Goal: Task Accomplishment & Management: Complete application form

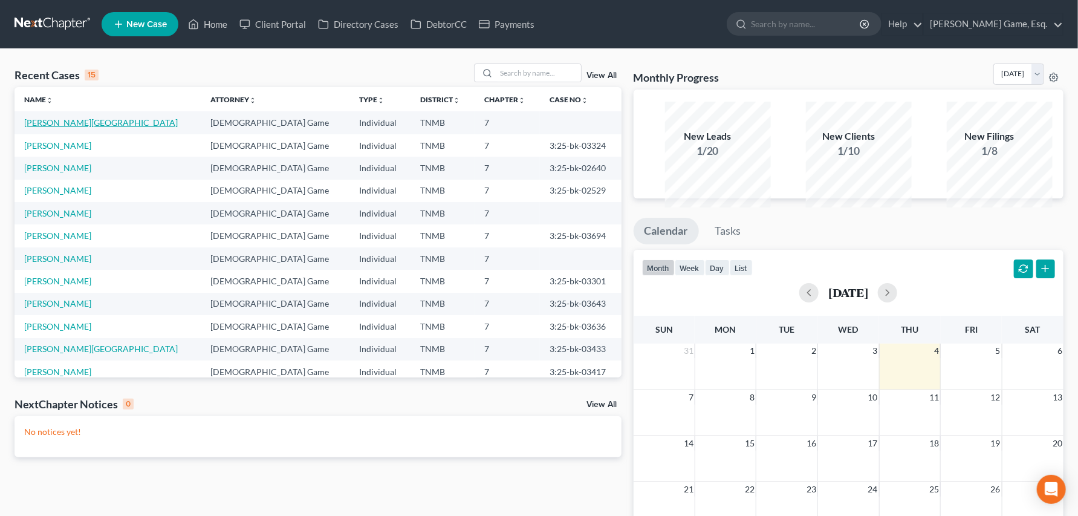
click at [100, 128] on link "[PERSON_NAME][GEOGRAPHIC_DATA]" at bounding box center [101, 122] width 154 height 10
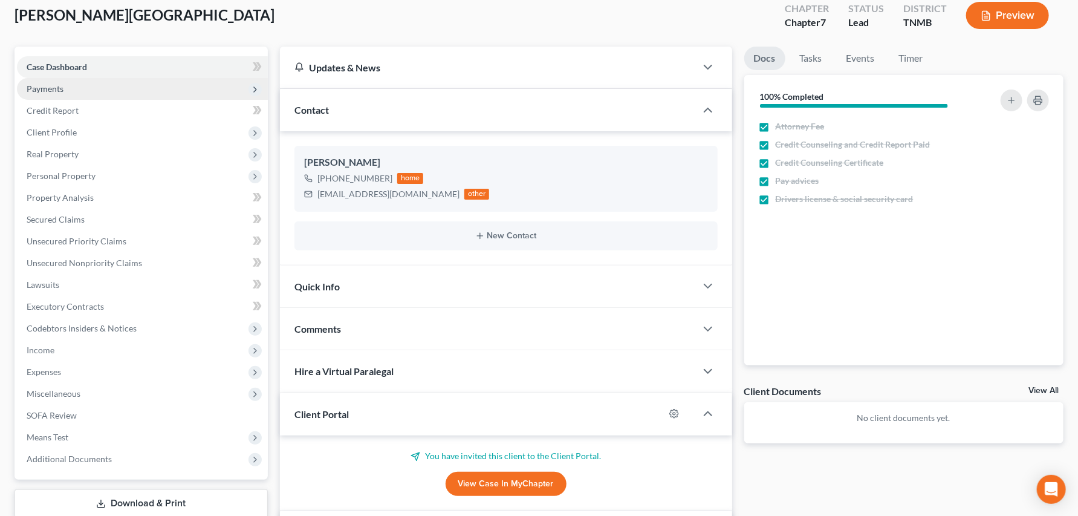
scroll to position [134, 0]
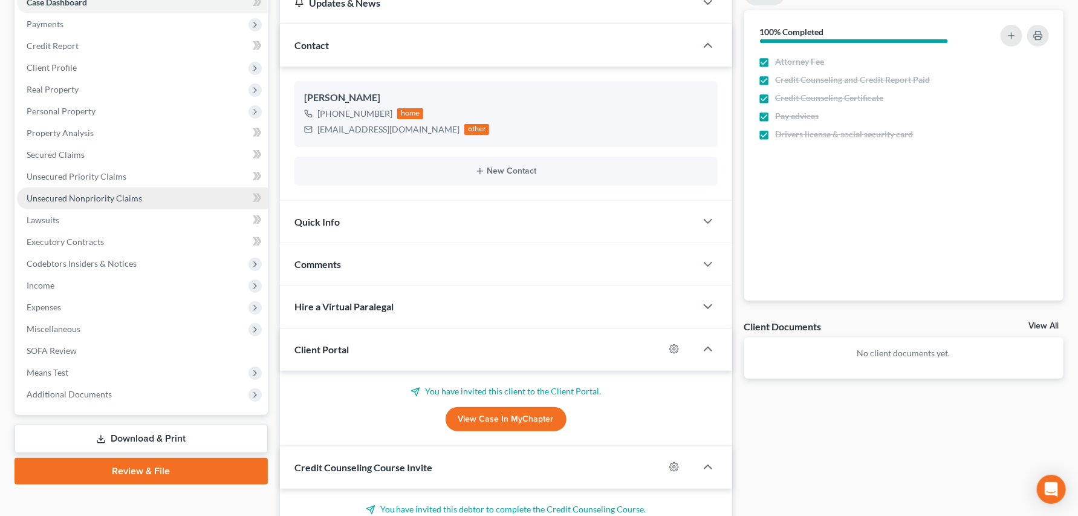
click at [79, 203] on span "Unsecured Nonpriority Claims" at bounding box center [84, 198] width 115 height 10
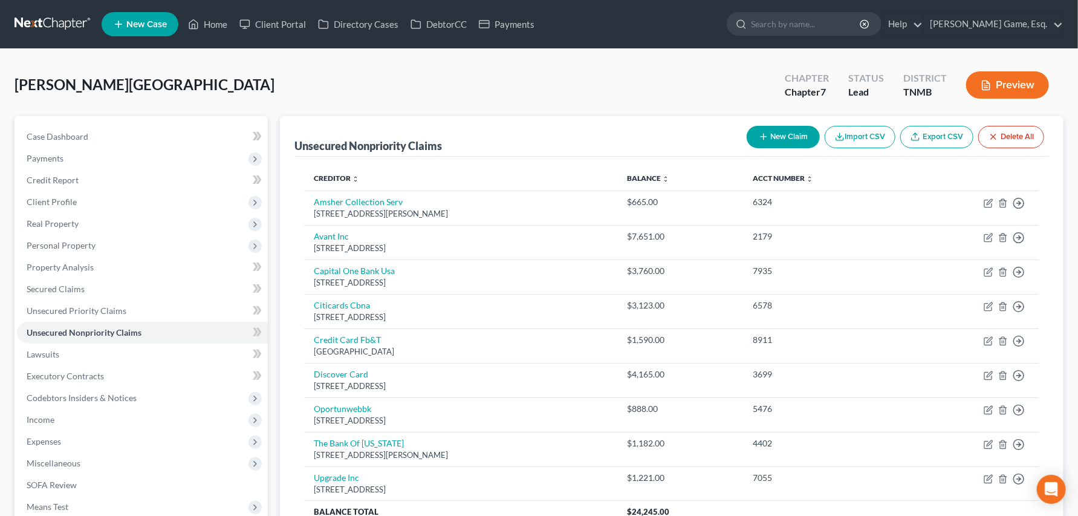
click at [746, 148] on button "New Claim" at bounding box center [782, 137] width 73 height 22
select select "0"
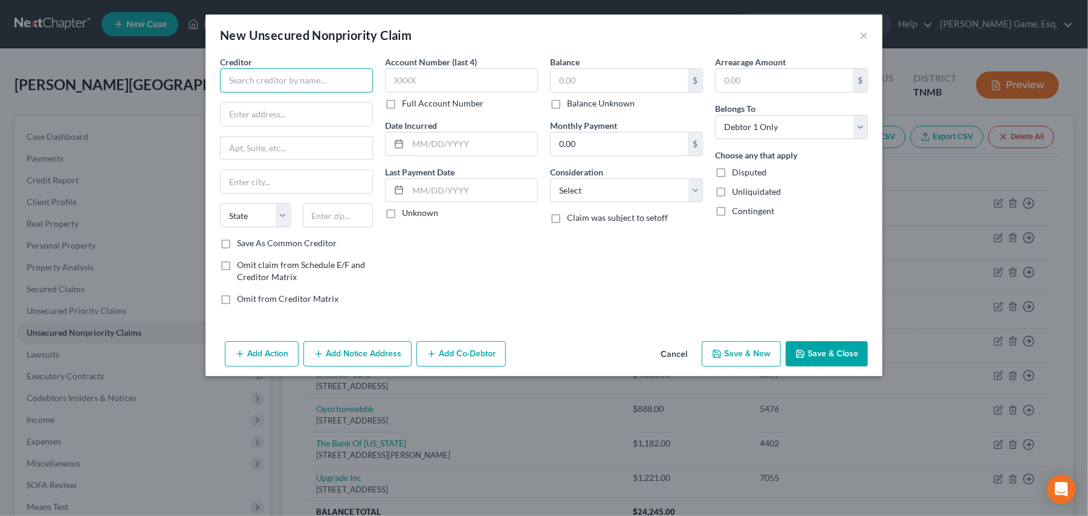
click at [281, 92] on input "text" at bounding box center [296, 80] width 153 height 24
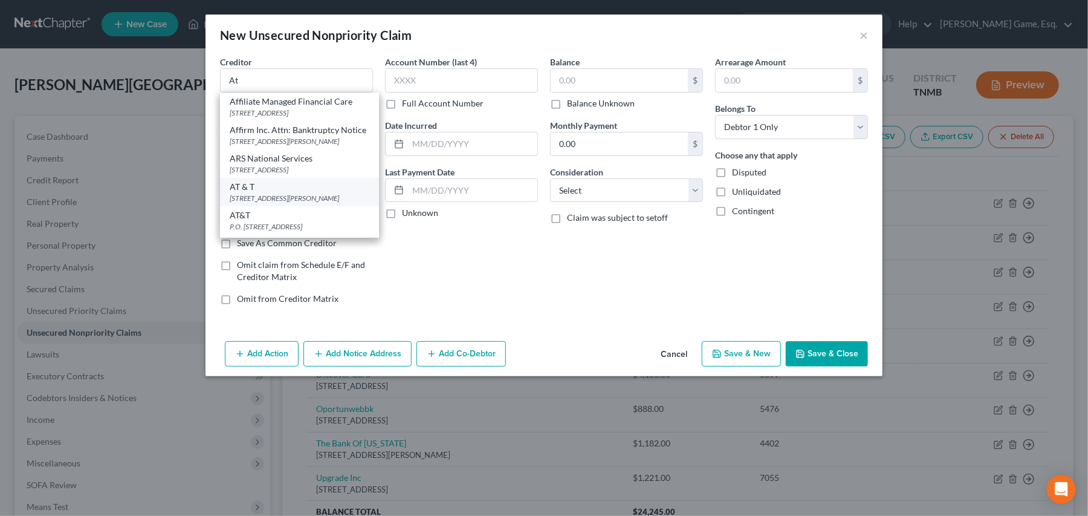
click at [230, 193] on div "AT & T" at bounding box center [300, 187] width 140 height 12
type input "AT & T"
type input "PO Box 10330"
type input "Fort Wayne"
select select "15"
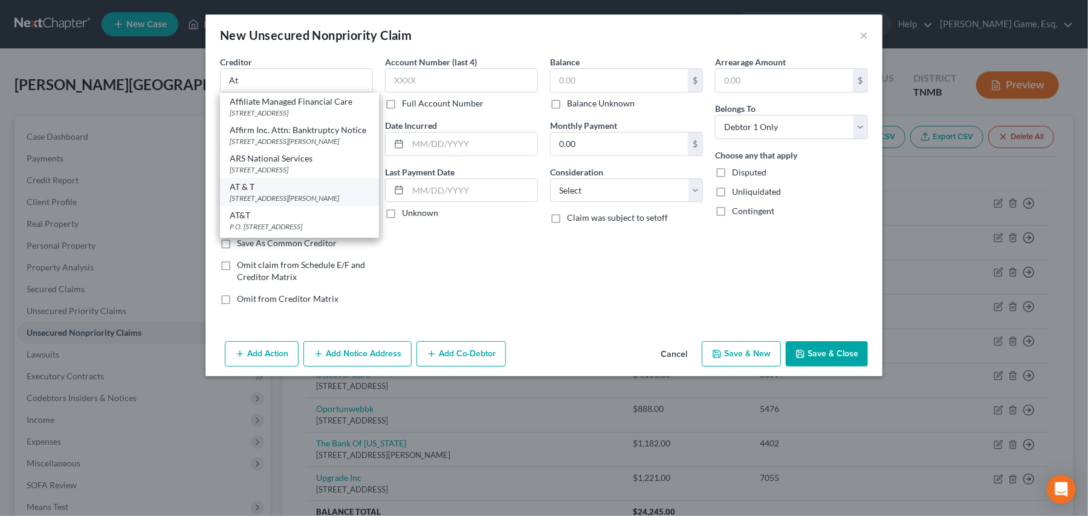
type input "46851"
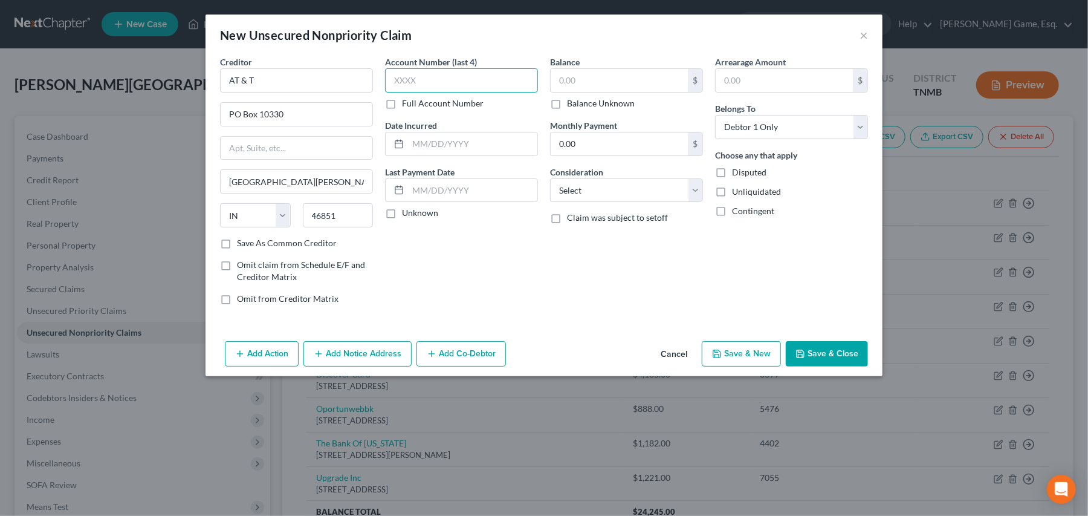
click at [407, 92] on input "text" at bounding box center [461, 80] width 153 height 24
type input "9478"
click at [574, 92] on input "text" at bounding box center [619, 80] width 137 height 23
type input "346.12"
click at [703, 202] on select "Select Cable / Satellite Services Collection Agency Credit Card Debt Debt Couns…" at bounding box center [626, 190] width 153 height 24
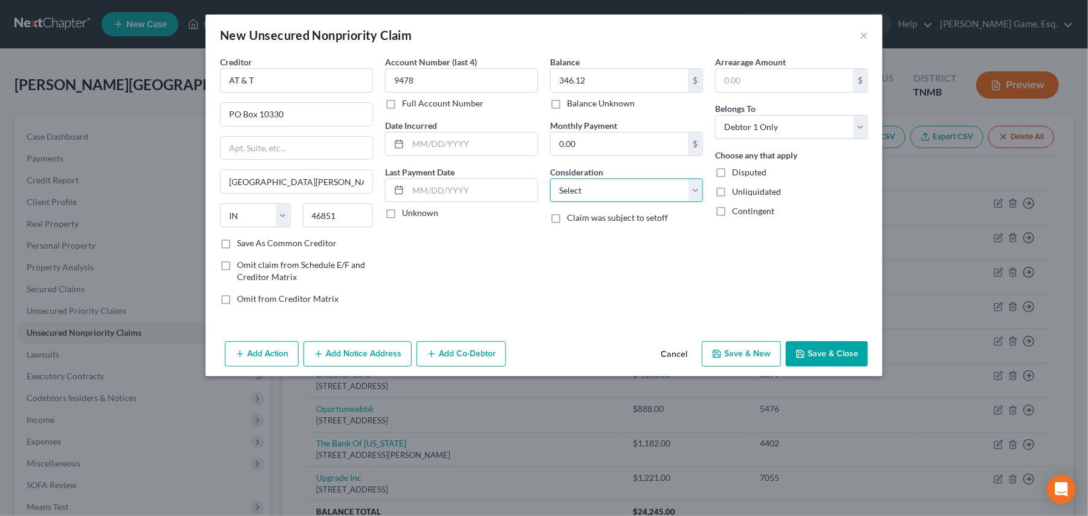
select select "20"
click at [550, 202] on select "Select Cable / Satellite Services Collection Agency Credit Card Debt Debt Couns…" at bounding box center [626, 190] width 153 height 24
click at [868, 366] on button "Save & Close" at bounding box center [827, 353] width 82 height 25
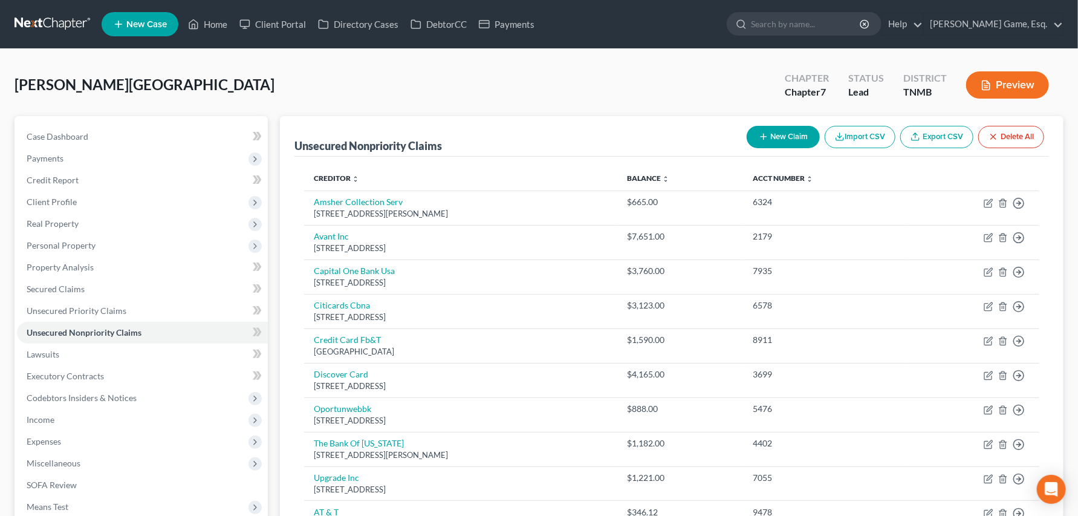
click at [746, 148] on button "New Claim" at bounding box center [782, 137] width 73 height 22
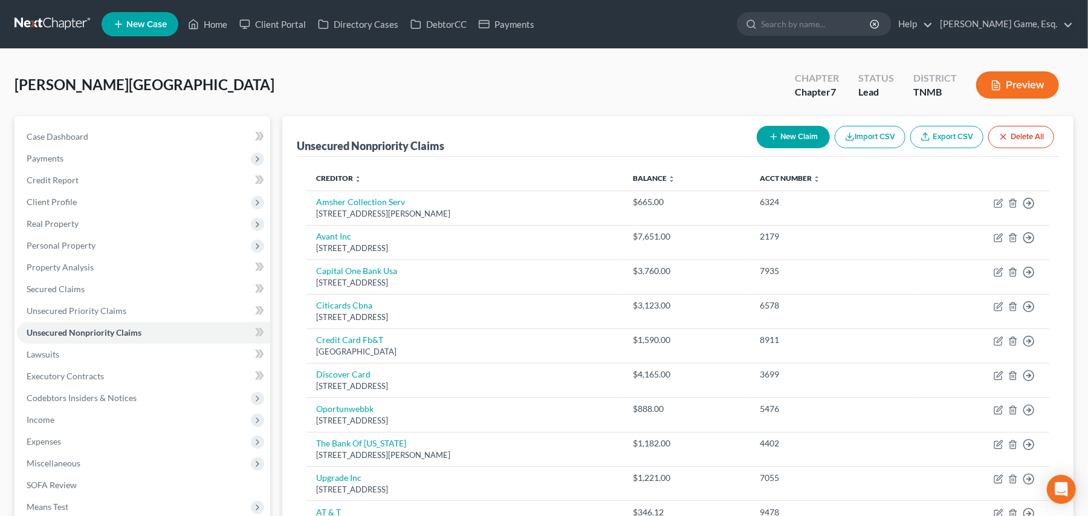
select select "0"
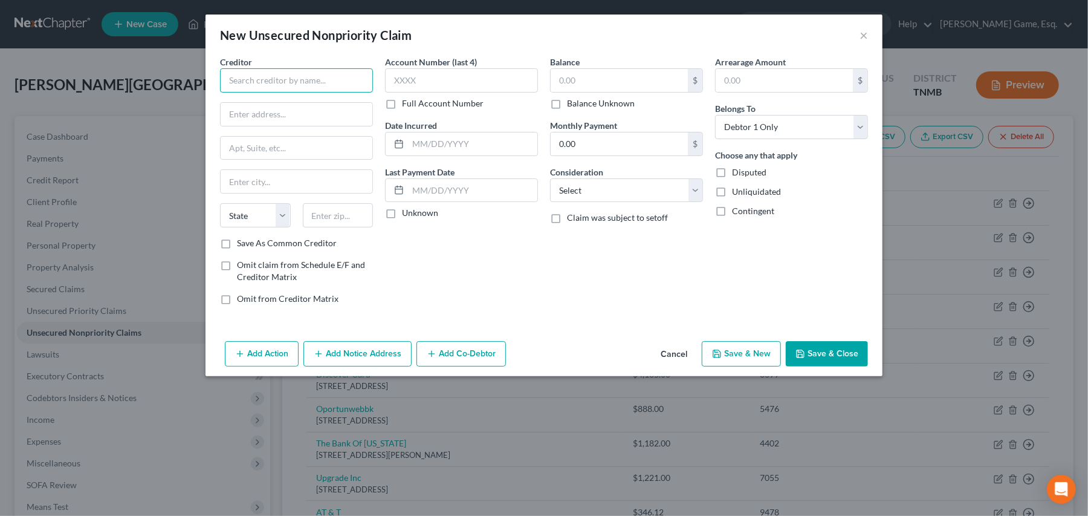
click at [220, 92] on input "text" at bounding box center [296, 80] width 153 height 24
click at [230, 108] on div "Dish Network" at bounding box center [293, 101] width 126 height 12
type input "Dish Network"
type input "Department 0063"
type input "Palatine"
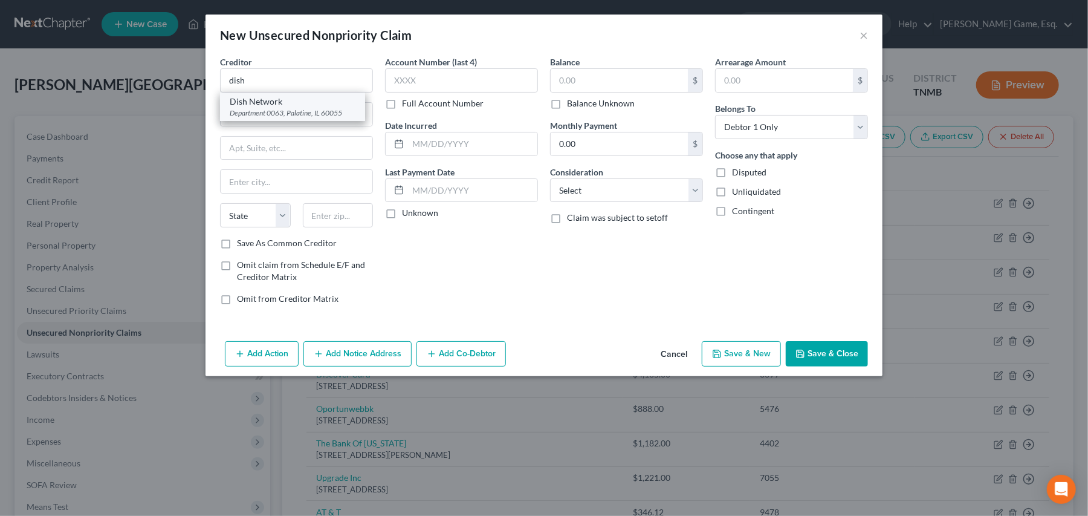
select select "14"
type input "60055"
click at [571, 92] on input "text" at bounding box center [619, 80] width 137 height 23
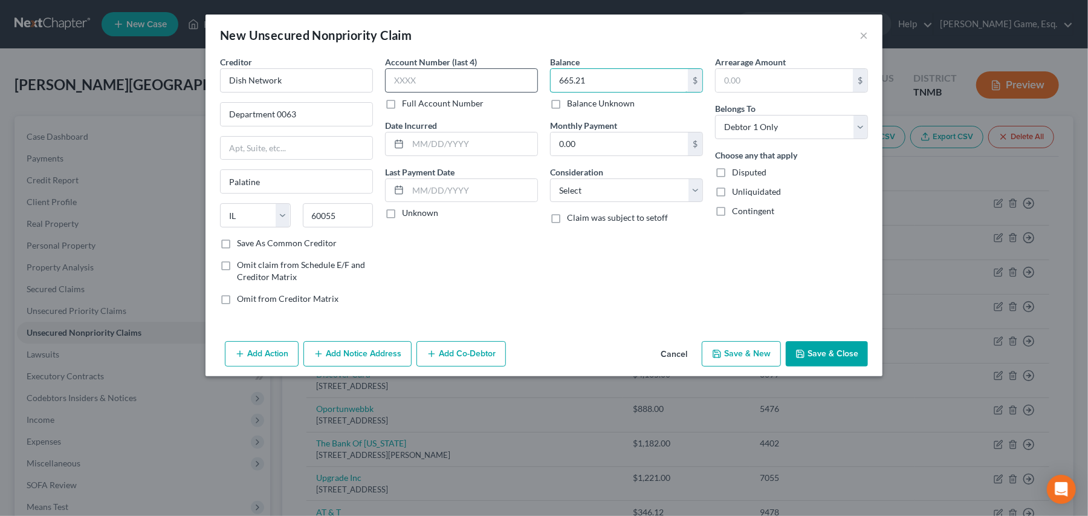
type input "665.21"
click at [401, 92] on input "text" at bounding box center [461, 80] width 153 height 24
type input "4185"
click at [868, 366] on button "Save & Close" at bounding box center [827, 353] width 82 height 25
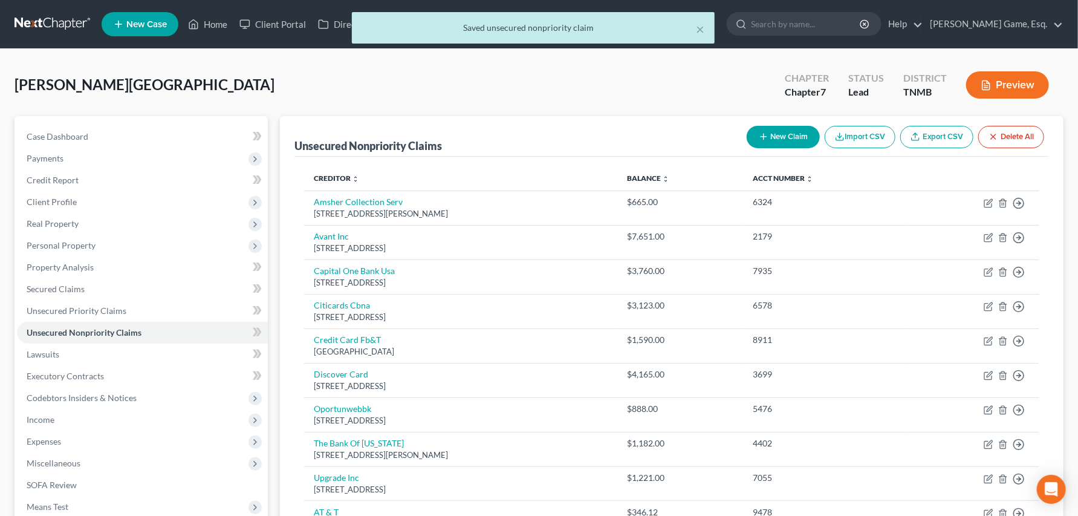
click at [746, 148] on button "New Claim" at bounding box center [782, 137] width 73 height 22
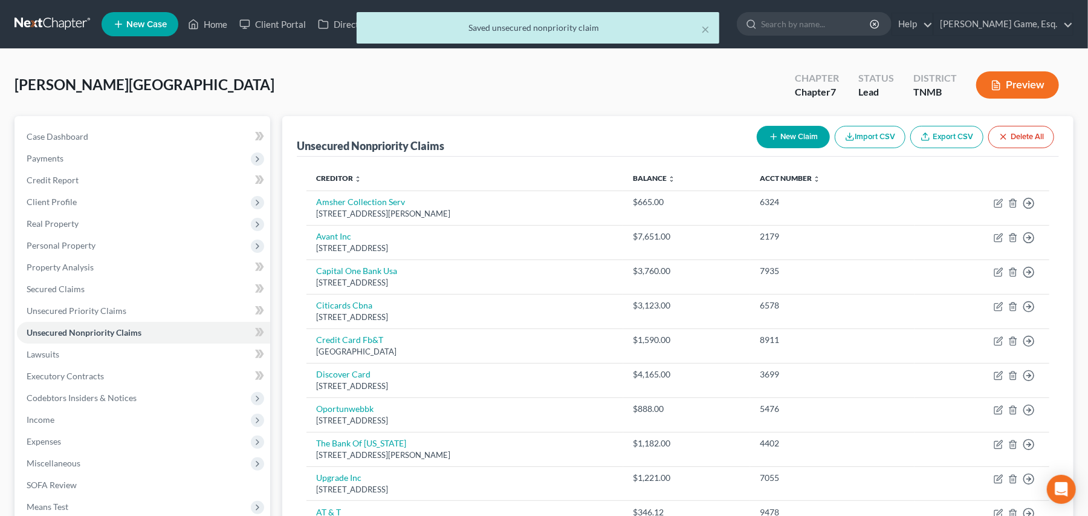
select select "0"
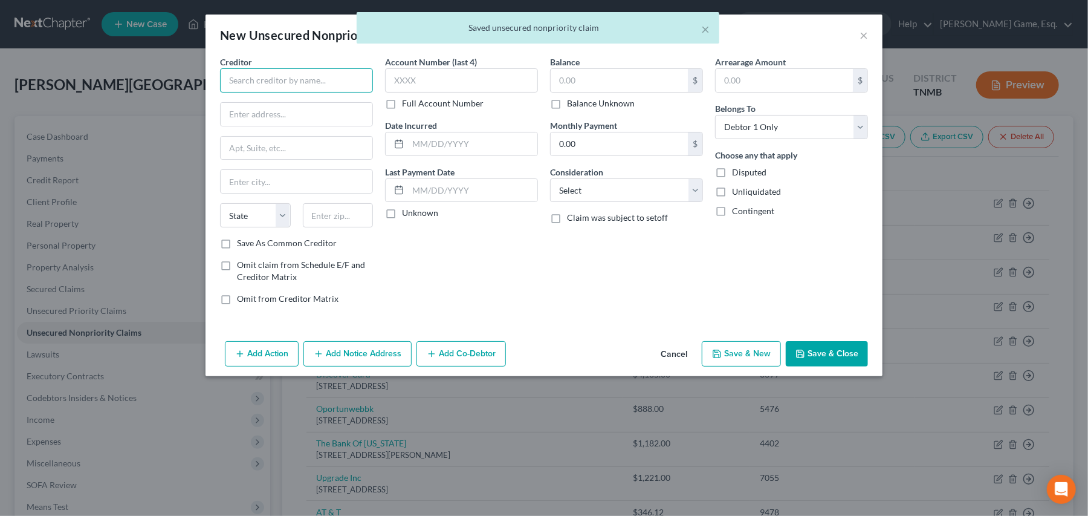
click at [276, 92] on input "text" at bounding box center [296, 80] width 153 height 24
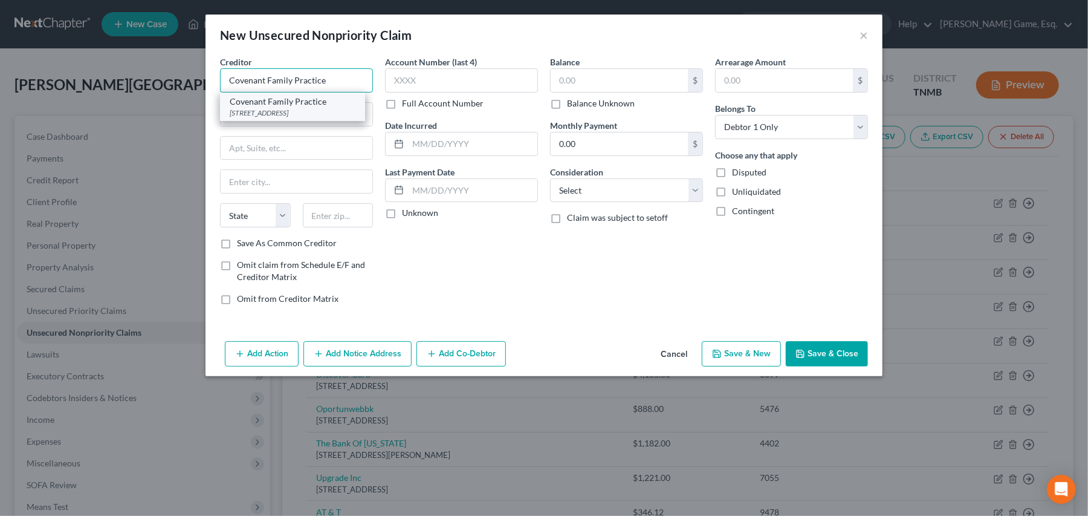
type input "Covenant Family Practice"
click at [253, 108] on div "Covenant Family Practice" at bounding box center [293, 101] width 126 height 12
type input "PO Box 14000"
type input "Belfast"
select select "20"
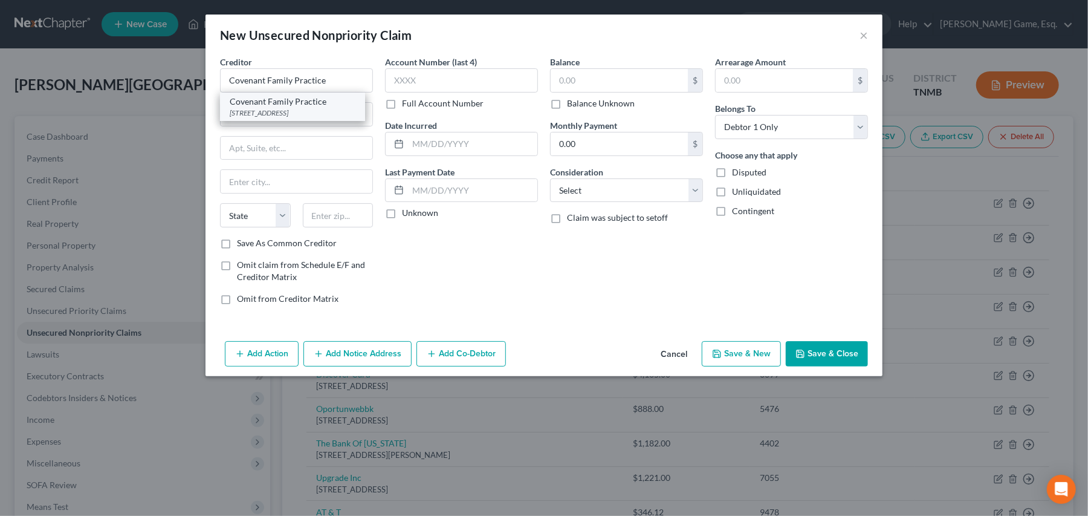
type input "04915"
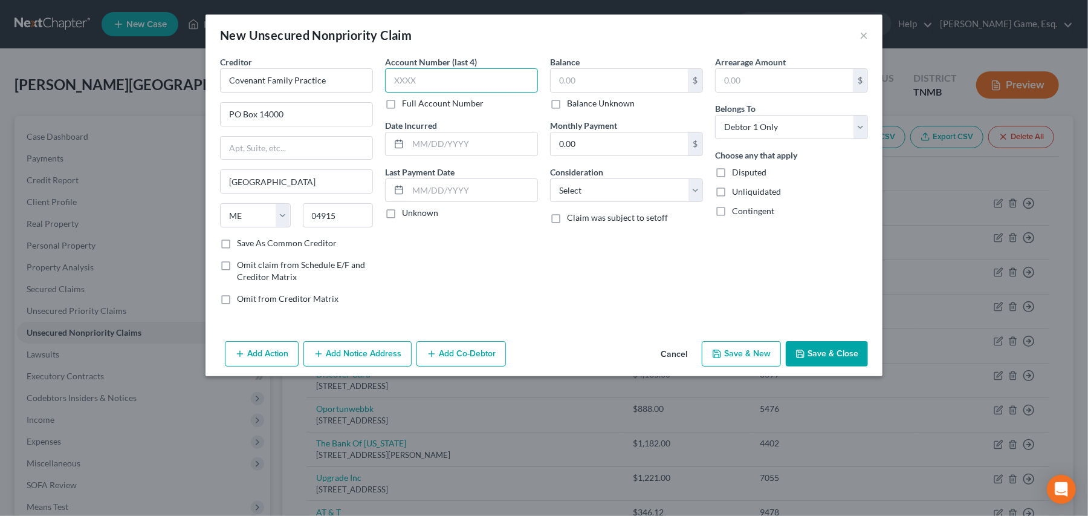
click at [385, 92] on input "text" at bounding box center [461, 80] width 153 height 24
type input "MC39"
click at [593, 92] on input "text" at bounding box center [619, 80] width 137 height 23
type input "20.37"
click at [868, 366] on button "Save & Close" at bounding box center [827, 353] width 82 height 25
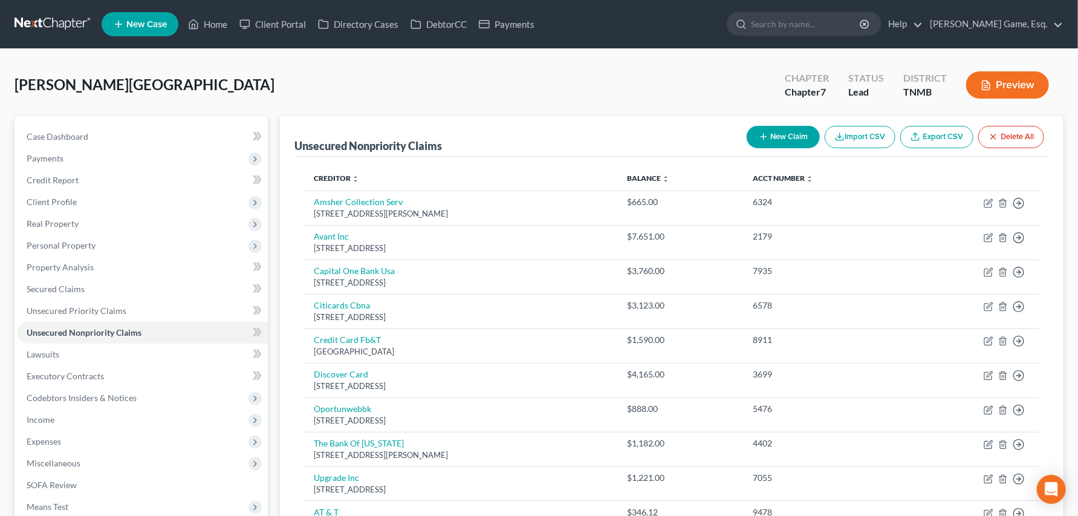
click at [746, 148] on button "New Claim" at bounding box center [782, 137] width 73 height 22
select select "0"
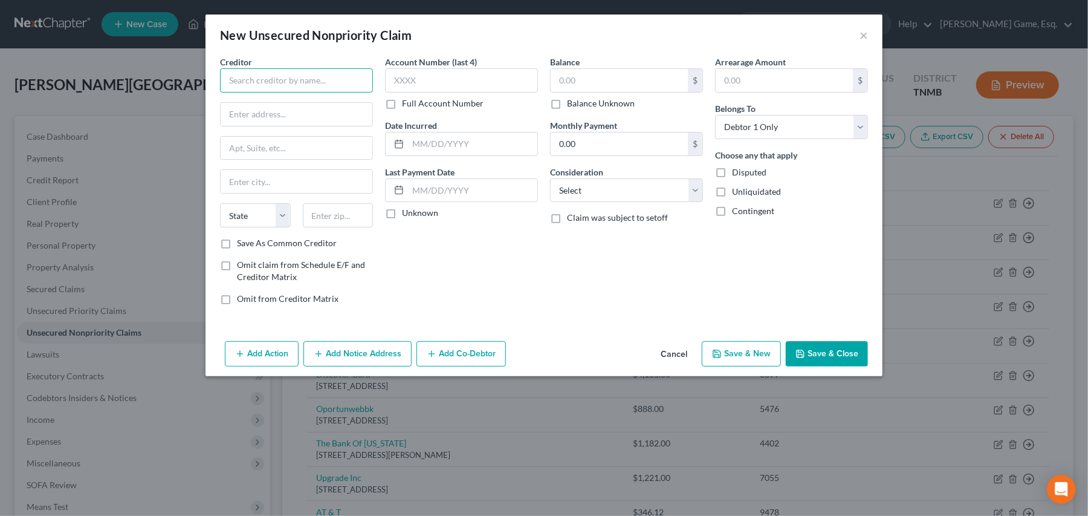
click at [220, 92] on input "text" at bounding box center [296, 80] width 153 height 24
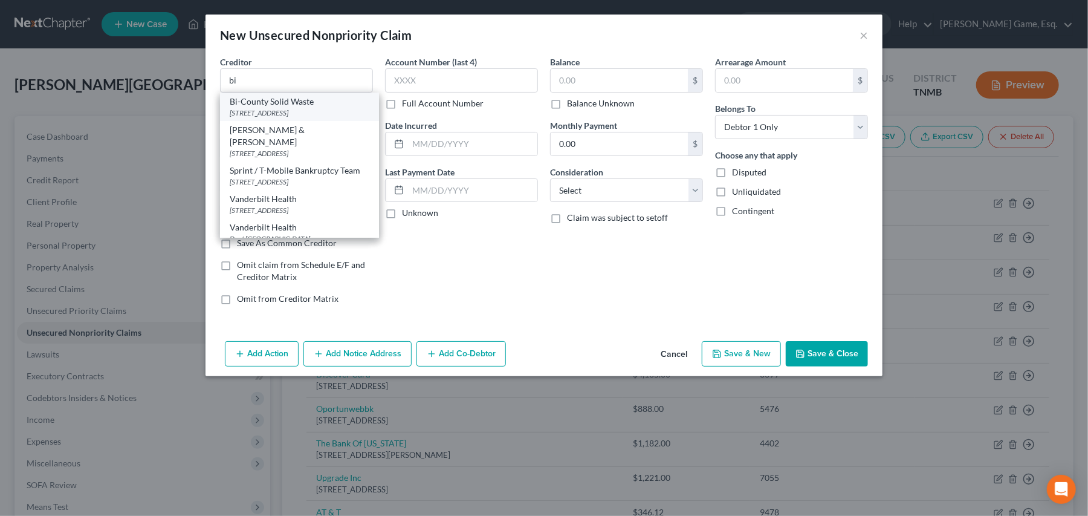
click at [230, 108] on div "Bi-County Solid Waste" at bounding box center [300, 101] width 140 height 12
type input "Bi-County Solid Waste"
type input "3212 Dover Rd"
type input "Woodlawn"
select select "44"
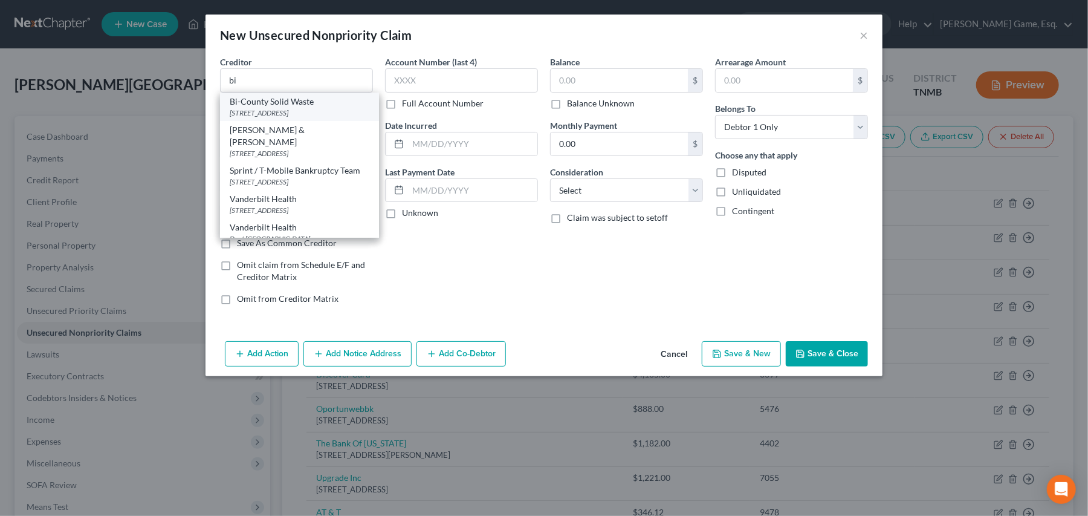
type input "37191"
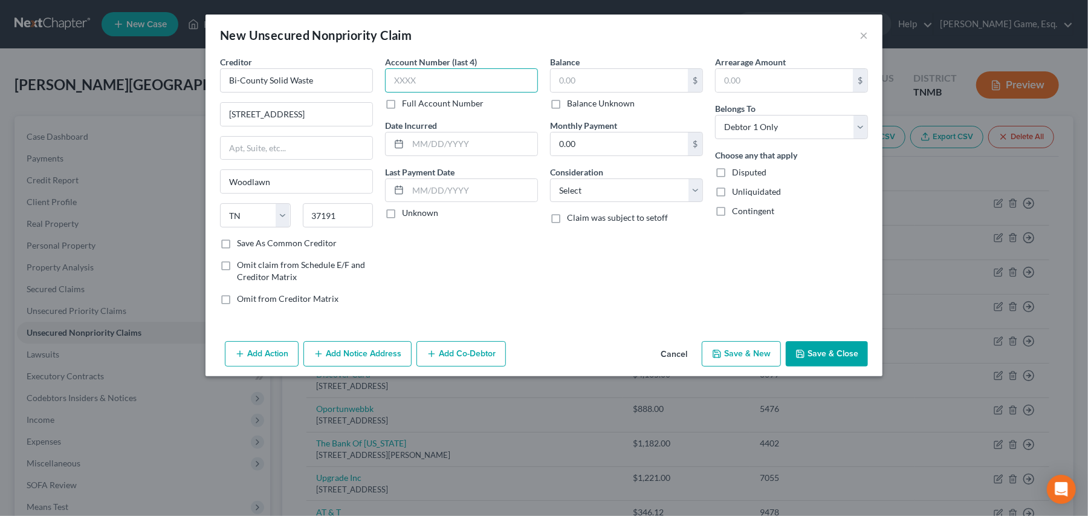
click at [396, 92] on input "text" at bounding box center [461, 80] width 153 height 24
type input "2887"
click at [587, 92] on input "text" at bounding box center [619, 80] width 137 height 23
type input "230.00"
click at [554, 314] on div "Balance 230.00 $ Balance Unknown Balance Undetermined 230.00 $ Balance Unknown …" at bounding box center [626, 185] width 165 height 259
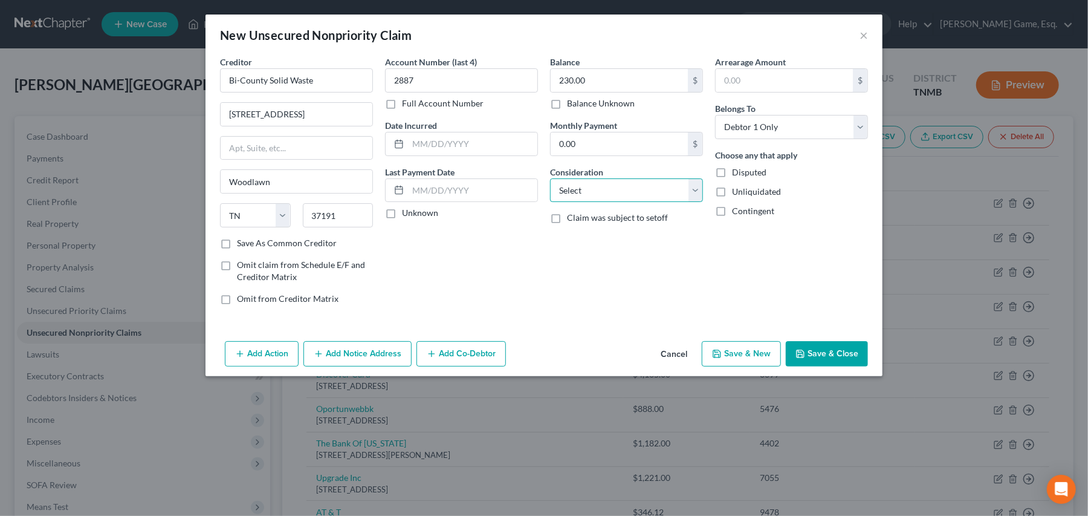
click at [703, 202] on select "Select Cable / Satellite Services Collection Agency Credit Card Debt Debt Couns…" at bounding box center [626, 190] width 153 height 24
select select "20"
click at [550, 202] on select "Select Cable / Satellite Services Collection Agency Credit Card Debt Debt Couns…" at bounding box center [626, 190] width 153 height 24
click at [868, 366] on button "Save & Close" at bounding box center [827, 353] width 82 height 25
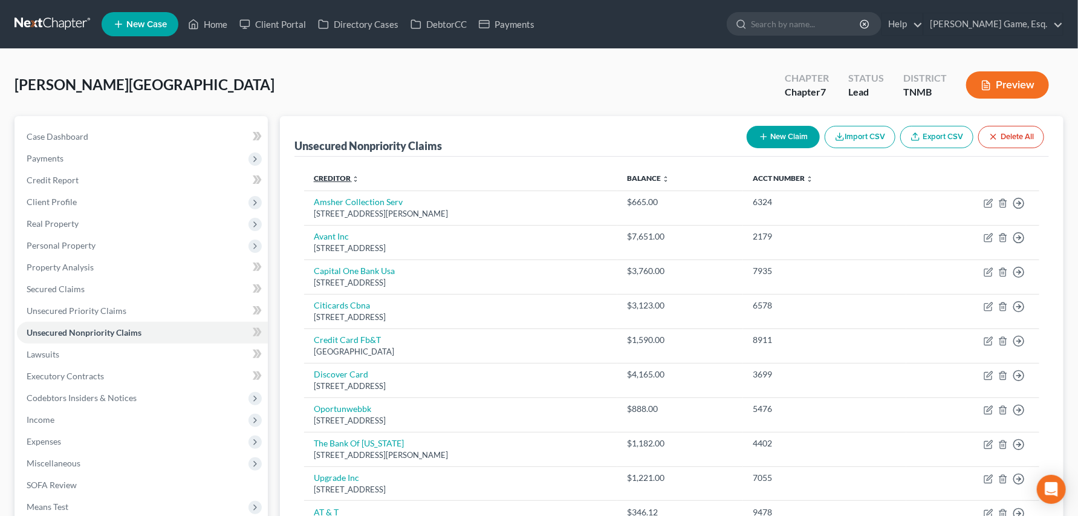
click at [359, 183] on icon "unfold_more" at bounding box center [355, 178] width 7 height 7
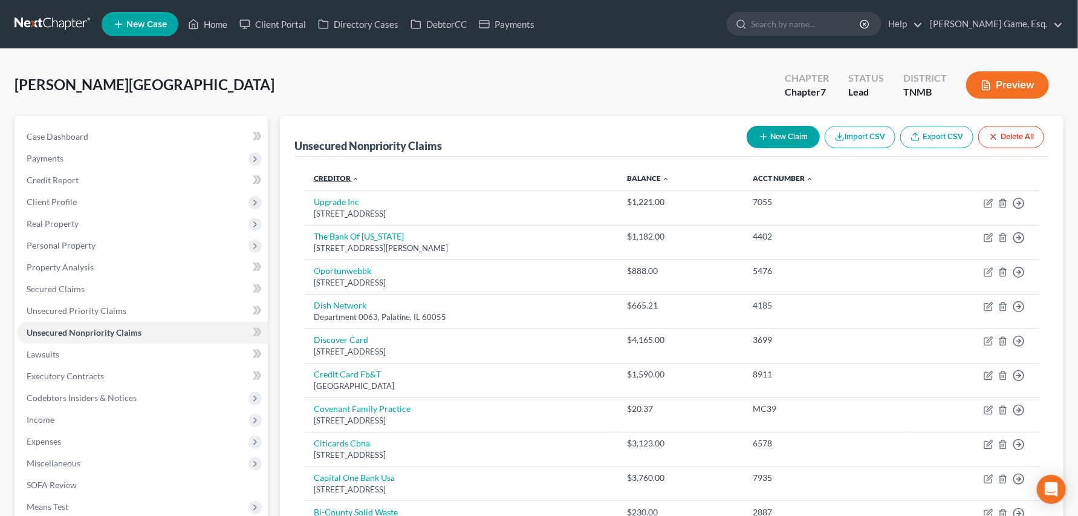
click at [359, 183] on icon "expand_less" at bounding box center [355, 178] width 7 height 7
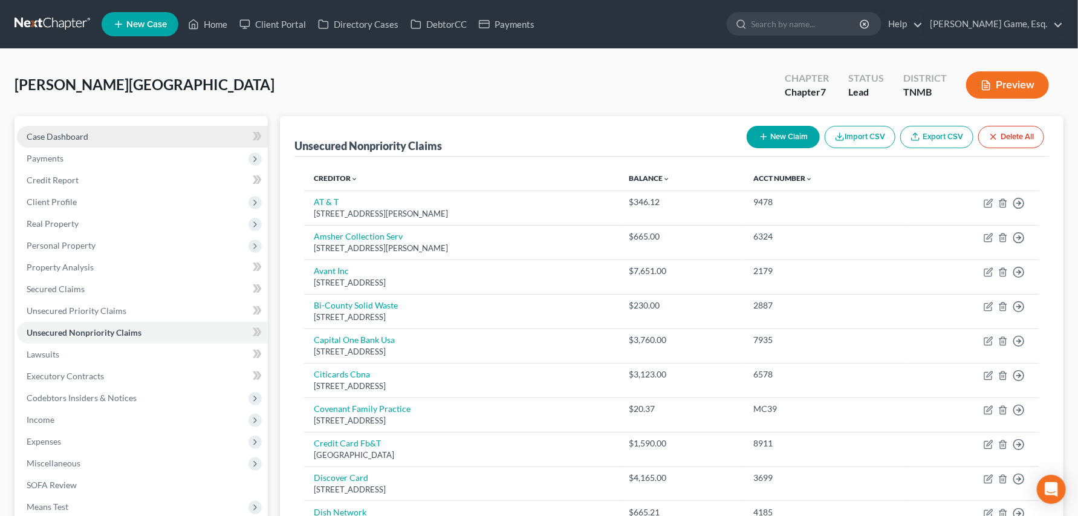
click at [88, 141] on span "Case Dashboard" at bounding box center [58, 136] width 62 height 10
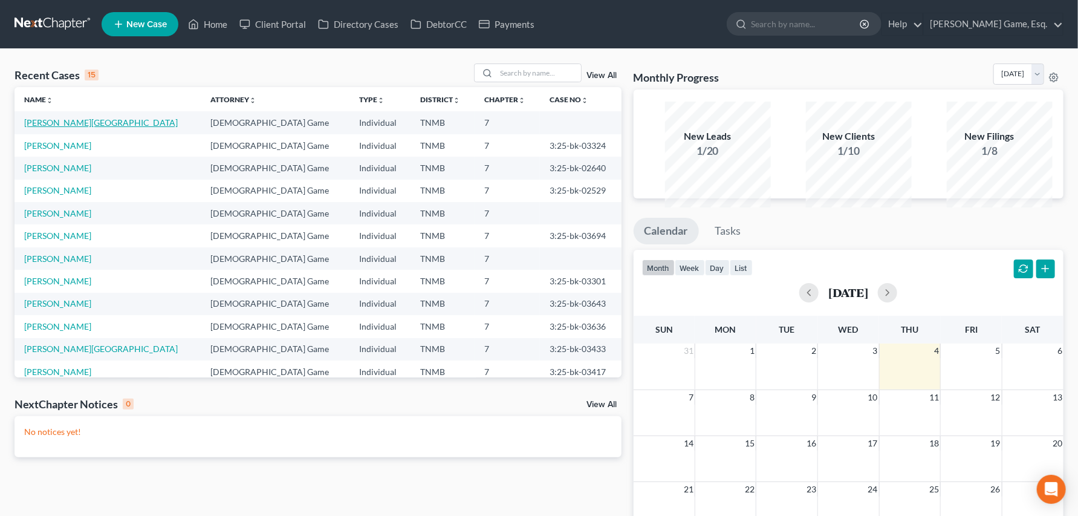
click at [117, 128] on link "[PERSON_NAME][GEOGRAPHIC_DATA]" at bounding box center [101, 122] width 154 height 10
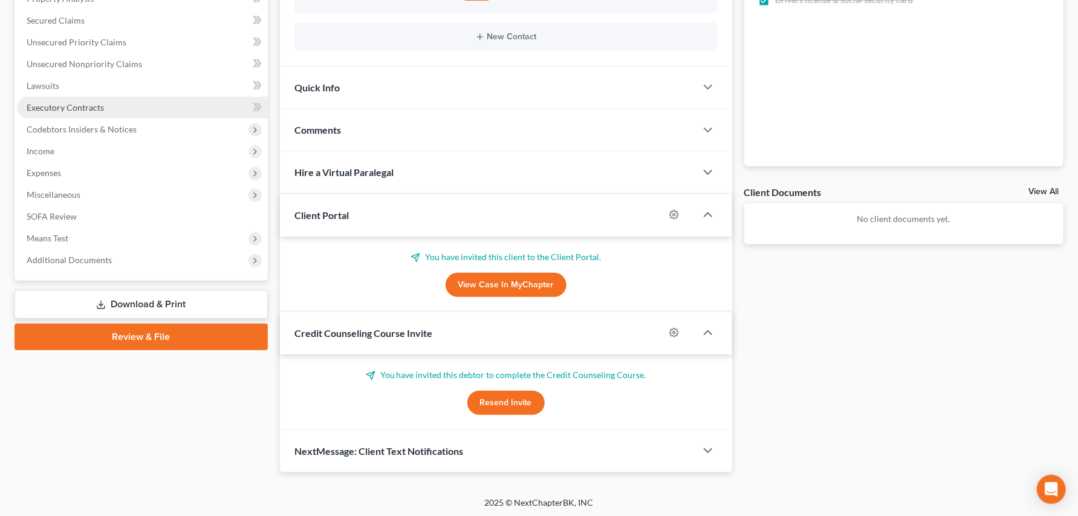
scroll to position [403, 0]
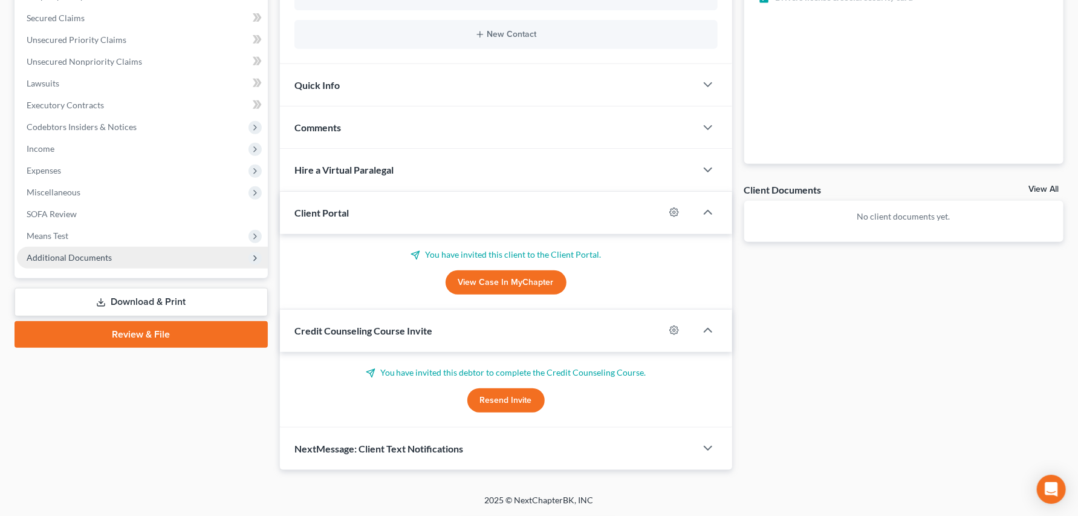
click at [100, 254] on span "Additional Documents" at bounding box center [69, 257] width 85 height 10
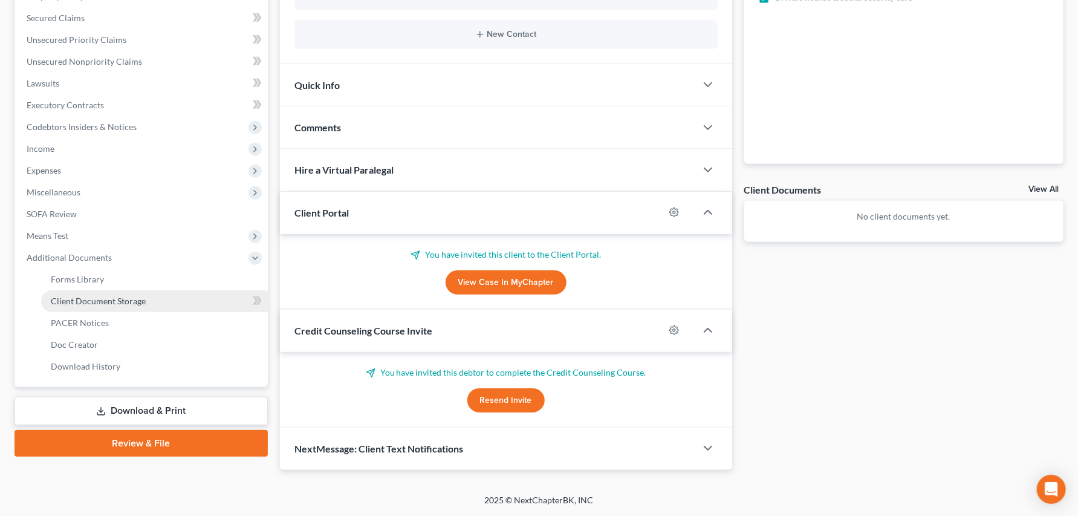
click at [113, 306] on span "Client Document Storage" at bounding box center [98, 301] width 95 height 10
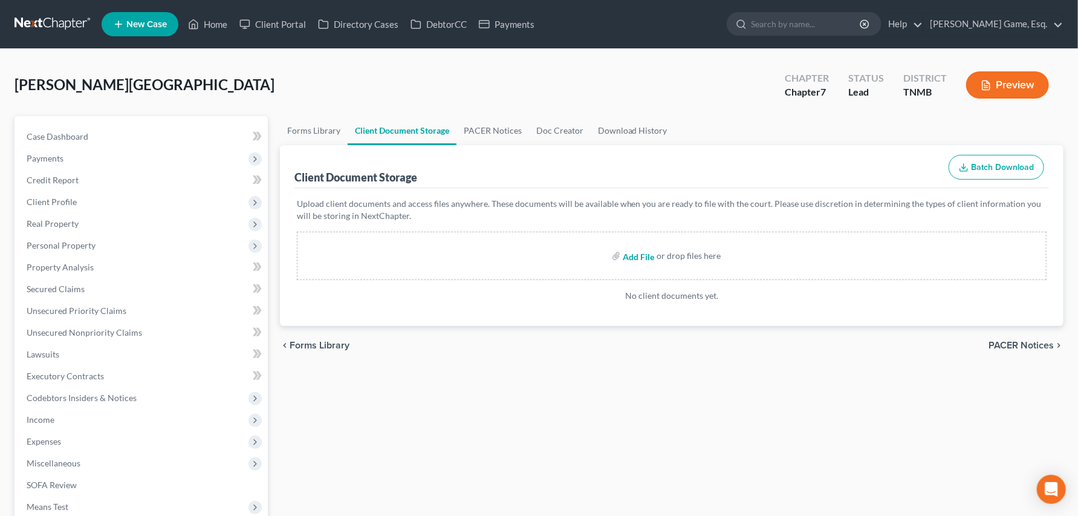
click at [628, 267] on input "file" at bounding box center [637, 256] width 29 height 22
click at [633, 267] on input "file" at bounding box center [637, 256] width 29 height 22
type input "C:\fakepath\CC Strickland.pdf"
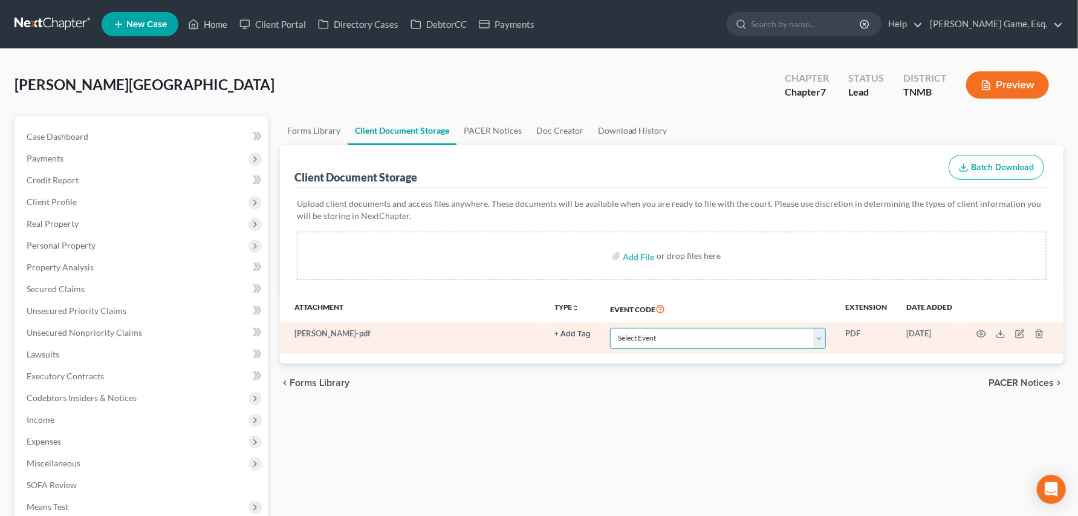
click at [768, 349] on select "Select Event Certificate of Credit Counseling Briefing (Debtor Only) Certificat…" at bounding box center [718, 338] width 216 height 21
select select "0"
click at [610, 349] on select "Select Event Certificate of Credit Counseling Briefing (Debtor Only) Certificat…" at bounding box center [718, 338] width 216 height 21
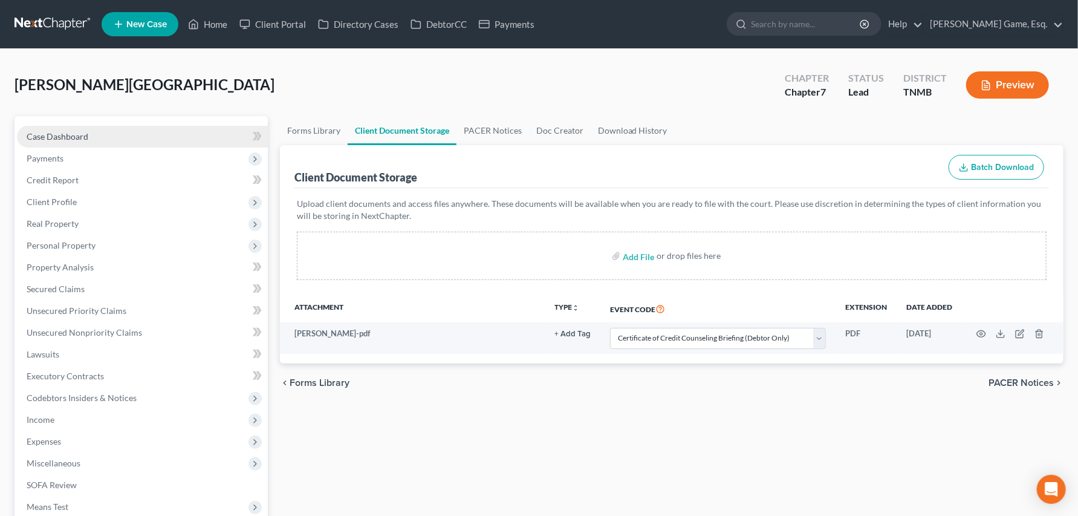
click at [88, 141] on span "Case Dashboard" at bounding box center [58, 136] width 62 height 10
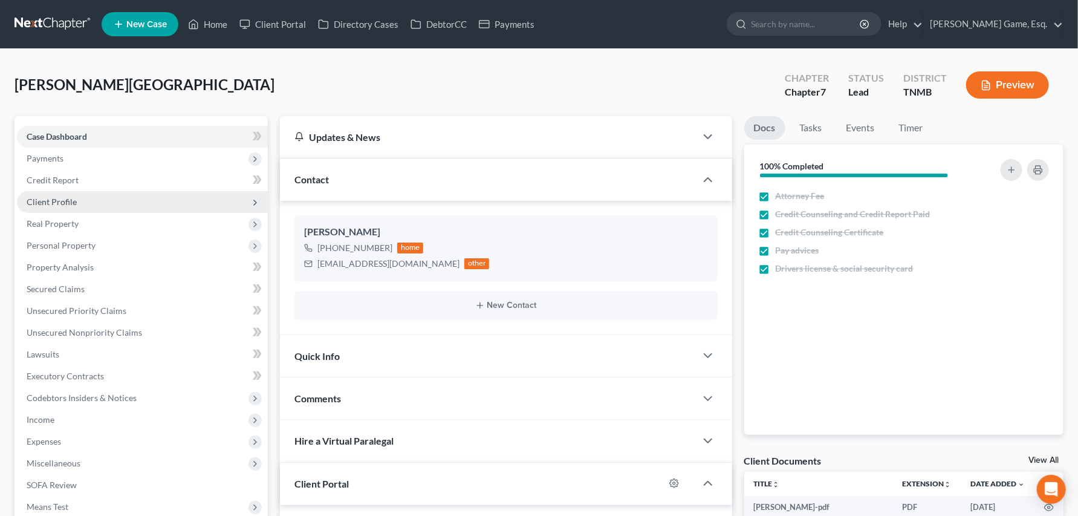
click at [62, 207] on span "Client Profile" at bounding box center [52, 201] width 50 height 10
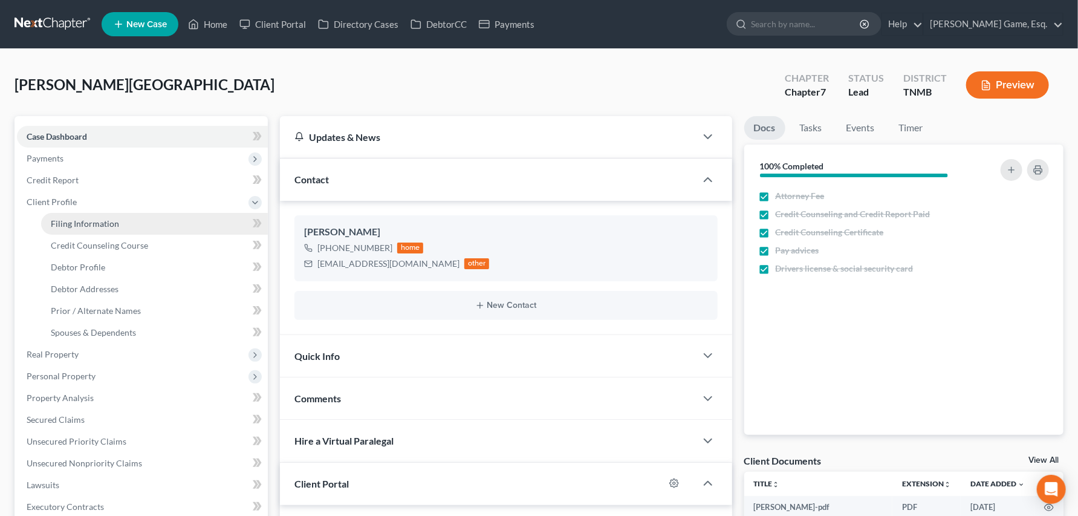
click at [98, 228] on span "Filing Information" at bounding box center [85, 223] width 68 height 10
select select "1"
select select "0"
select select "44"
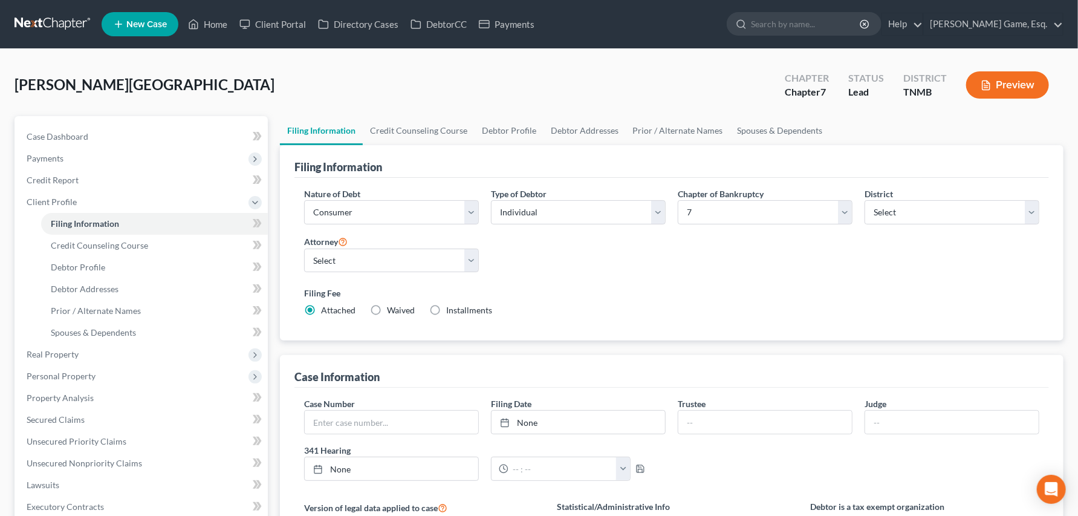
click at [480, 316] on label "Installments Installments" at bounding box center [469, 310] width 46 height 12
click at [459, 312] on input "Installments Installments" at bounding box center [455, 308] width 8 height 8
radio input "true"
radio input "false"
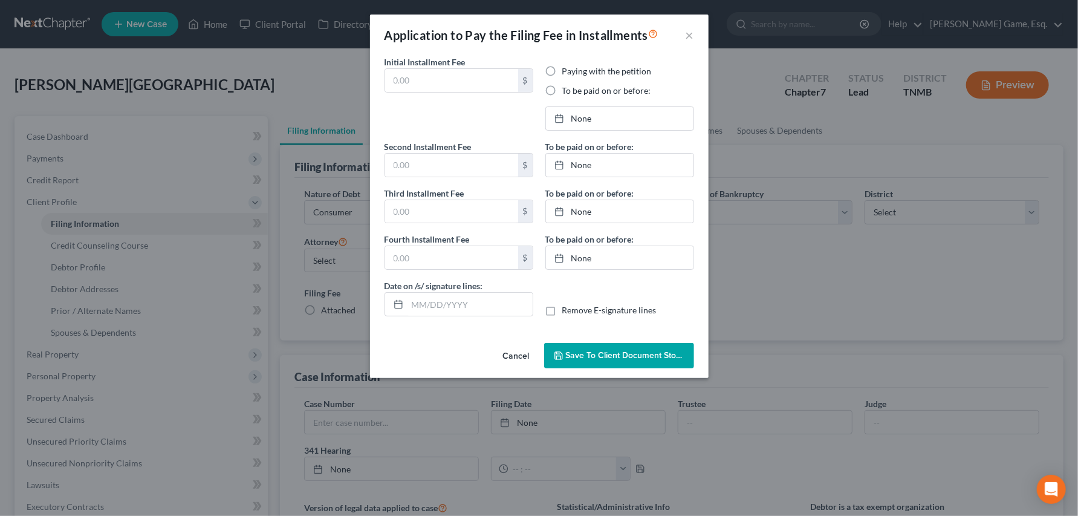
type input "0.00"
radio input "true"
type input "0.00"
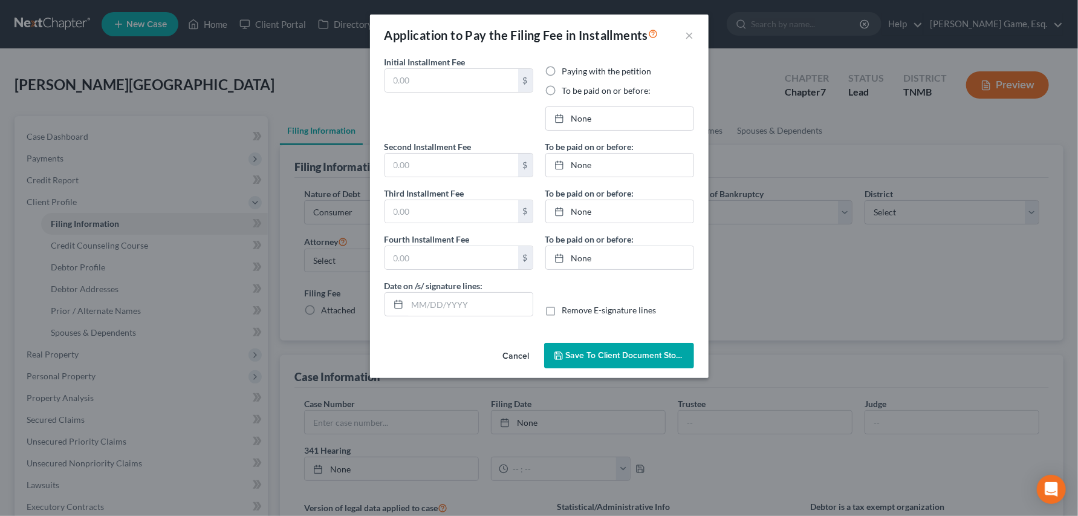
type input "09/04/2025"
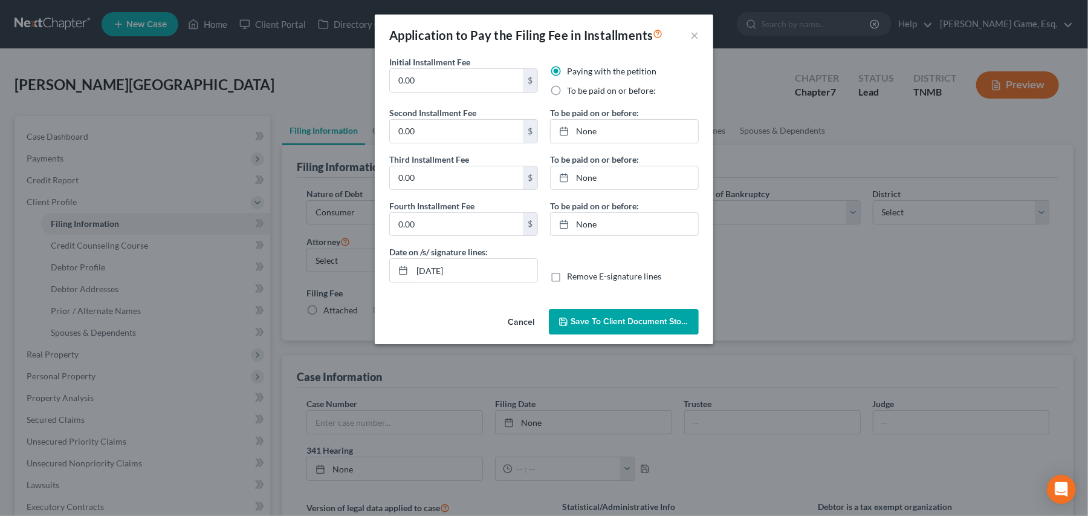
click at [567, 97] on label "To be paid on or before:" at bounding box center [611, 91] width 89 height 12
click at [572, 92] on input "To be paid on or before:" at bounding box center [576, 89] width 8 height 8
radio input "true"
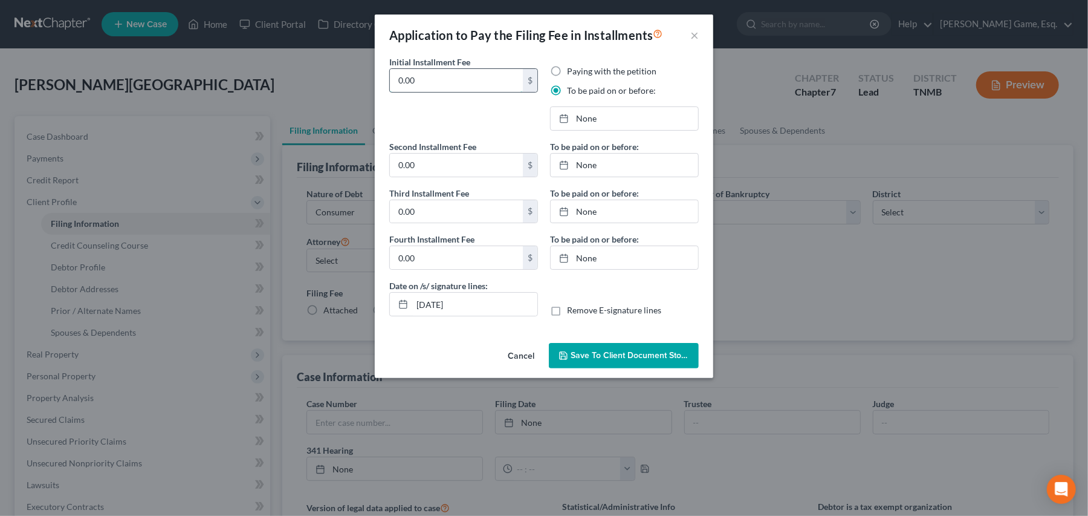
drag, startPoint x: 391, startPoint y: 92, endPoint x: 357, endPoint y: 93, distance: 34.5
click at [390, 92] on input "0.00" at bounding box center [456, 80] width 133 height 23
type input "84.50"
click at [390, 176] on input "0.00" at bounding box center [456, 165] width 133 height 23
type input "84.50"
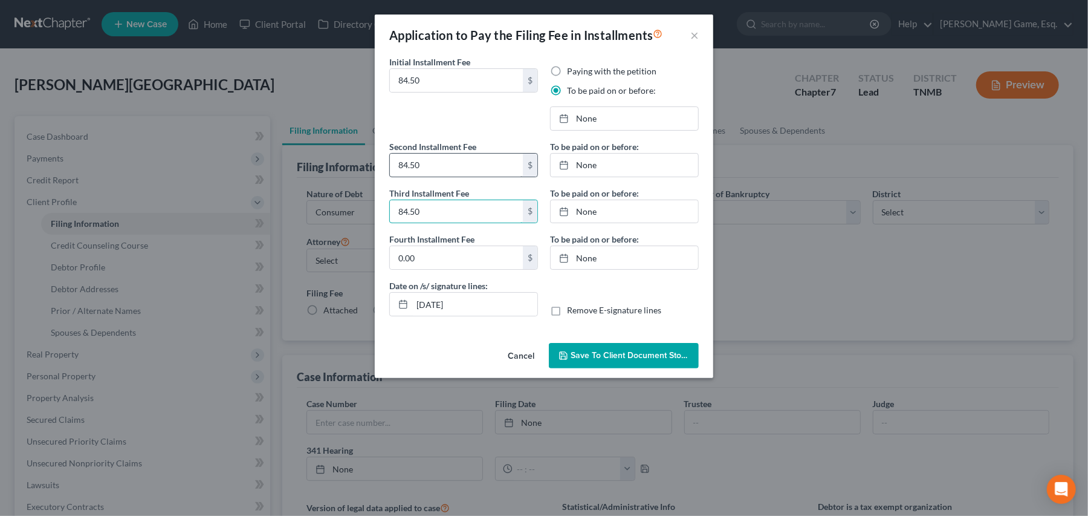
type input "84.50"
click at [590, 130] on link "None" at bounding box center [624, 118] width 147 height 23
type input "9/4/2025"
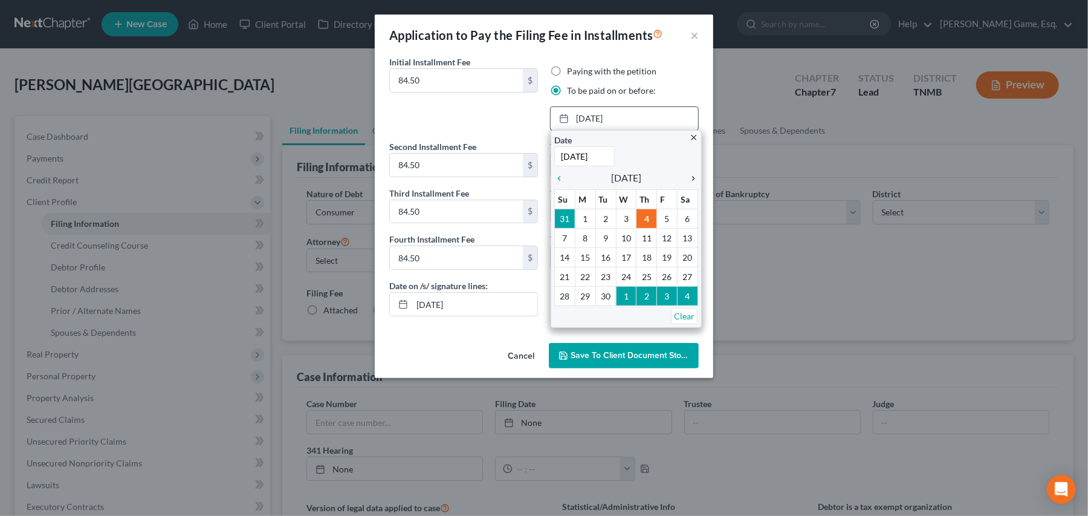
click at [690, 183] on icon "chevron_right" at bounding box center [690, 178] width 16 height 10
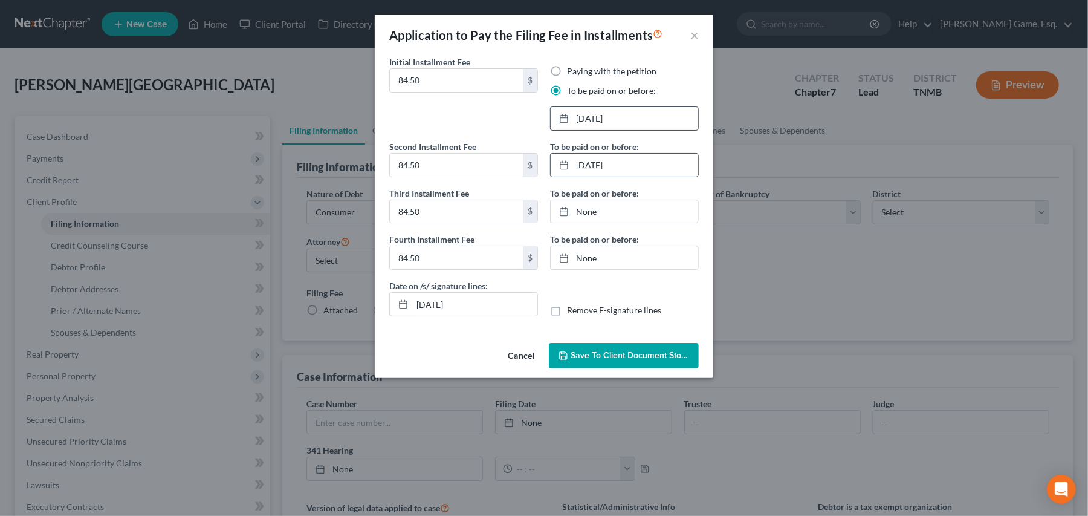
click at [614, 176] on link "9/4/2025" at bounding box center [624, 165] width 147 height 23
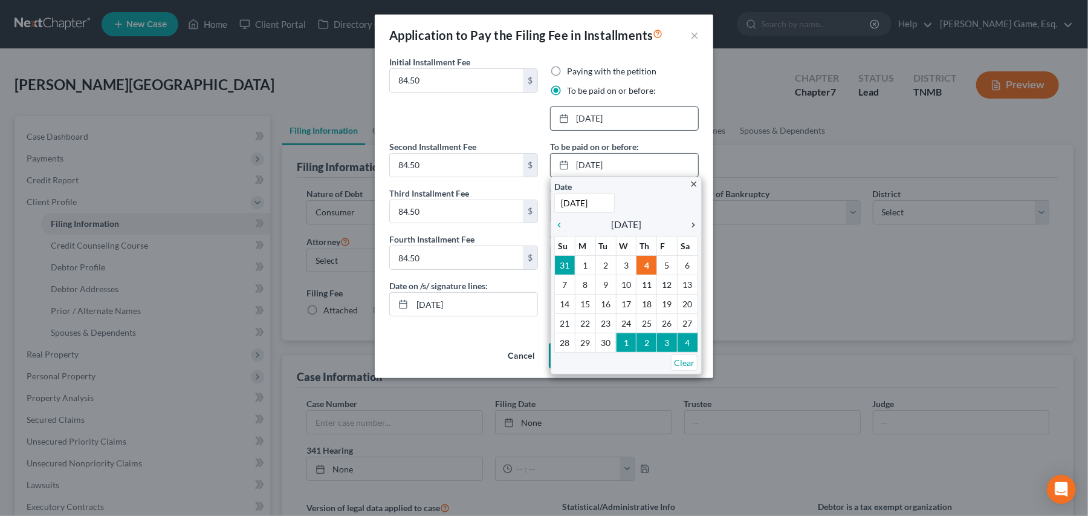
click at [691, 230] on icon "chevron_right" at bounding box center [690, 225] width 16 height 10
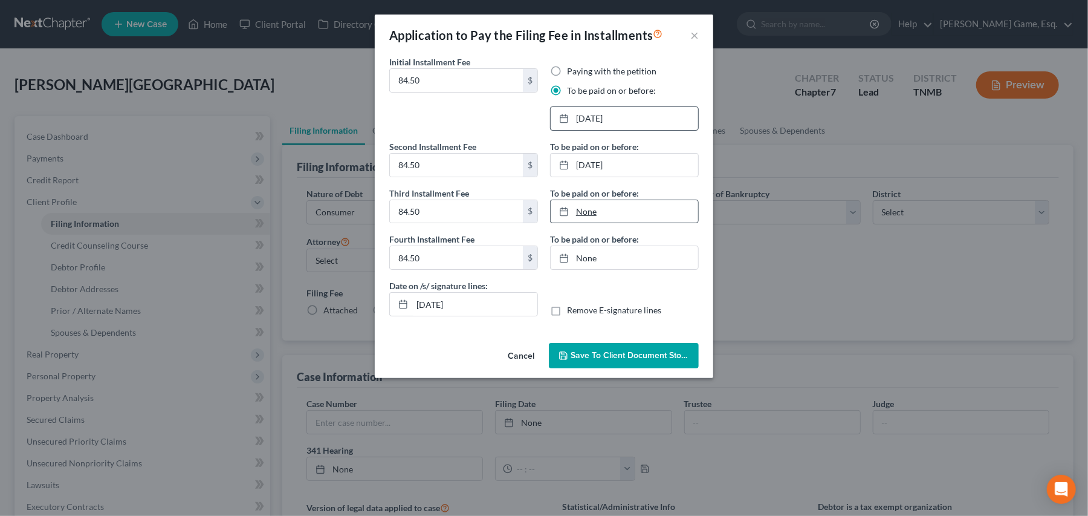
type input "9/4/2025"
click at [592, 223] on link "None" at bounding box center [624, 211] width 147 height 23
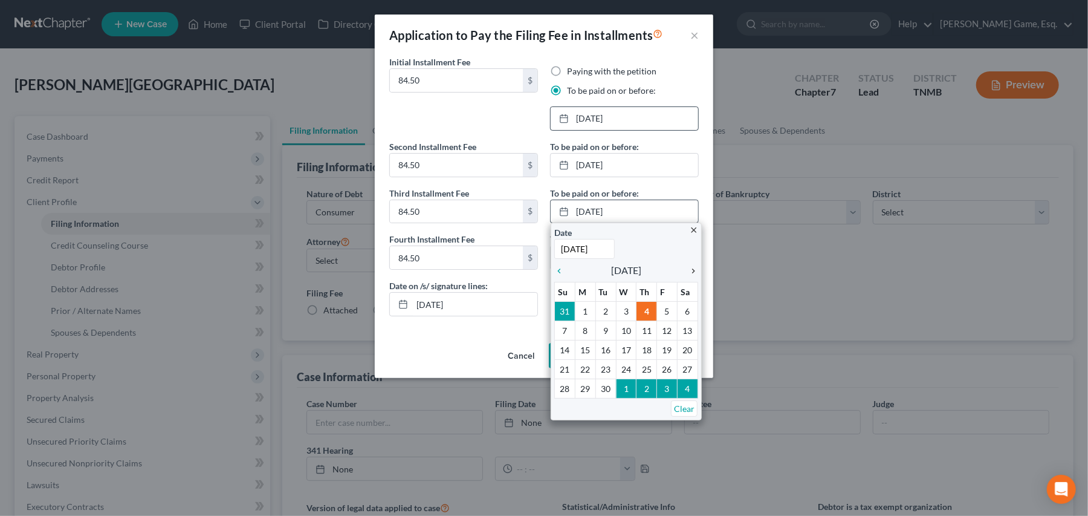
click at [693, 276] on icon "chevron_right" at bounding box center [690, 271] width 16 height 10
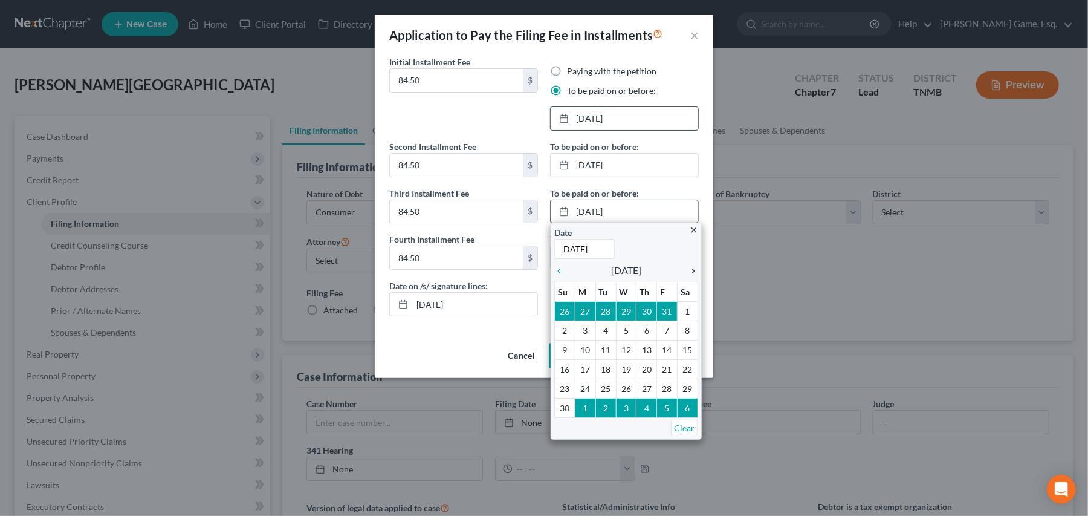
click at [693, 276] on icon "chevron_right" at bounding box center [690, 271] width 16 height 10
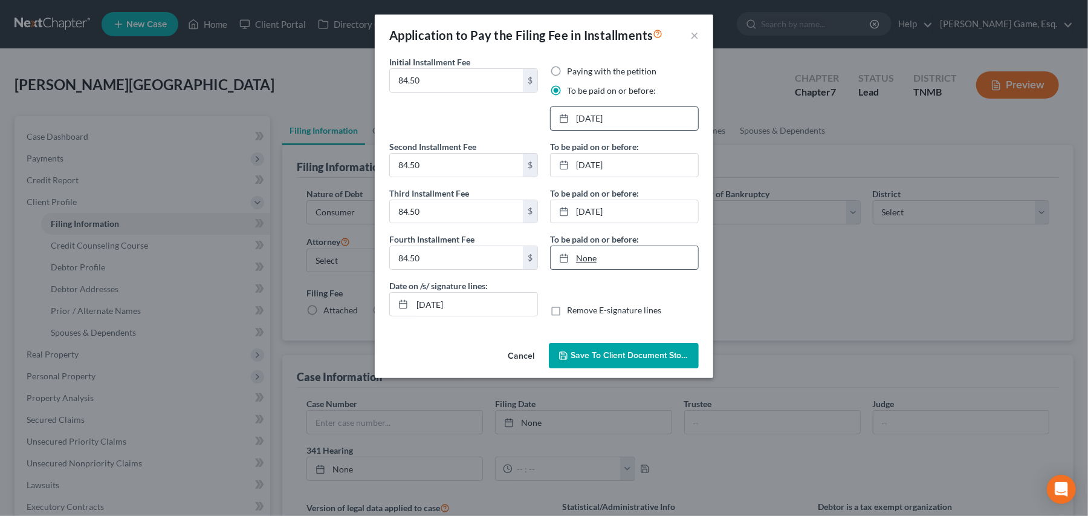
click at [600, 269] on link "None" at bounding box center [624, 257] width 147 height 23
type input "9/4/2025"
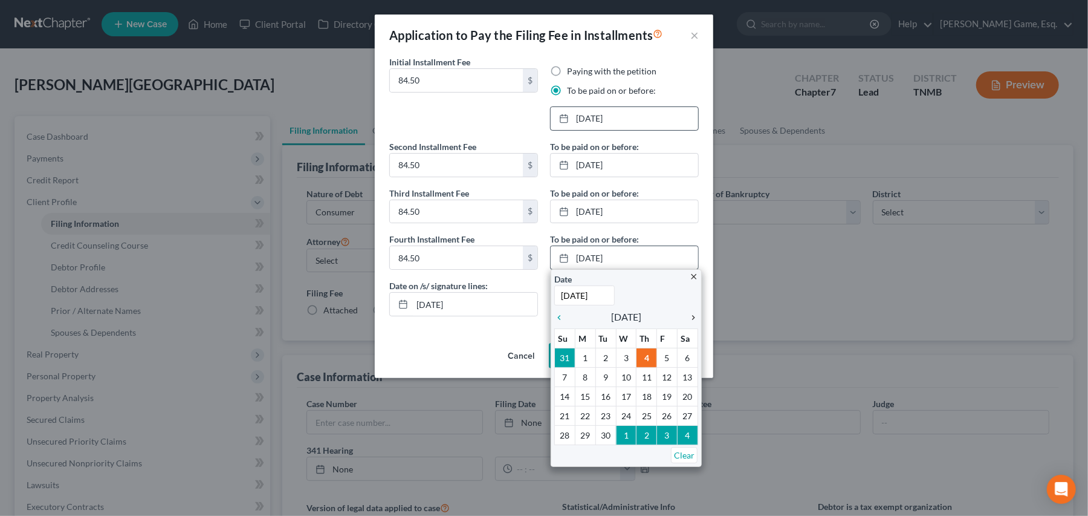
click at [690, 322] on icon "chevron_right" at bounding box center [690, 317] width 16 height 10
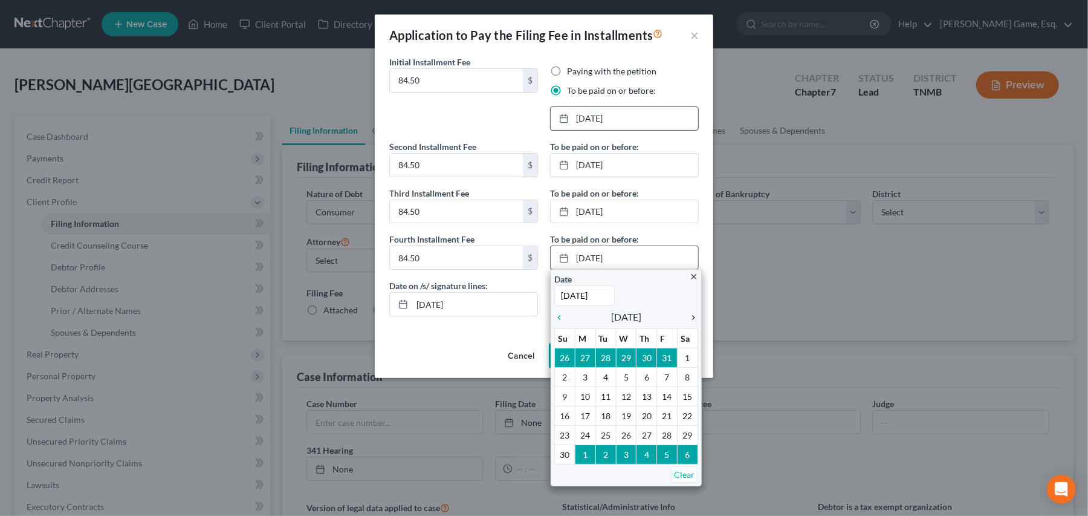
click at [690, 322] on icon "chevron_right" at bounding box center [690, 317] width 16 height 10
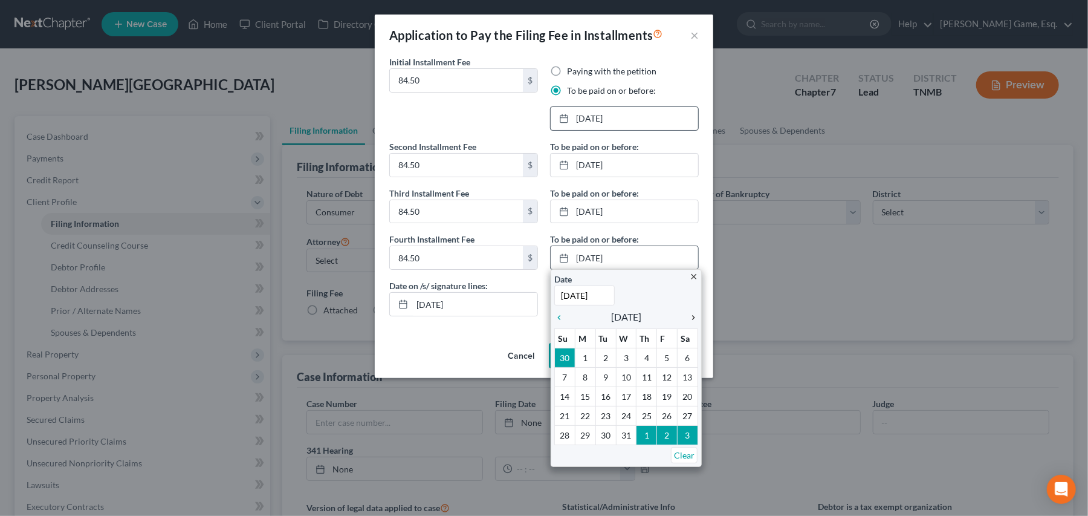
click at [690, 322] on icon "chevron_right" at bounding box center [690, 317] width 16 height 10
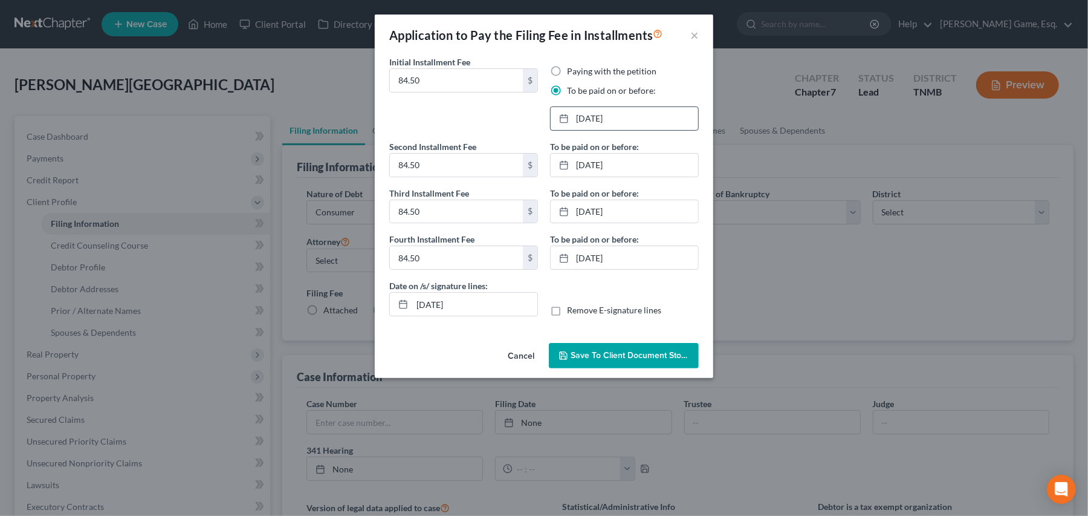
click at [625, 360] on span "Save to Client Document Storage" at bounding box center [635, 355] width 128 height 10
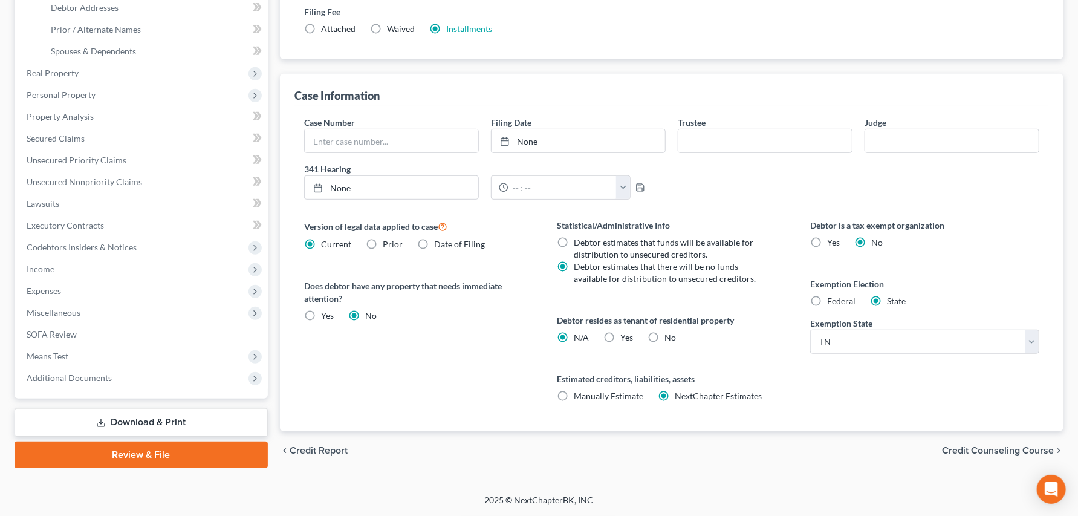
scroll to position [470, 0]
click at [112, 372] on span "Additional Documents" at bounding box center [69, 377] width 85 height 10
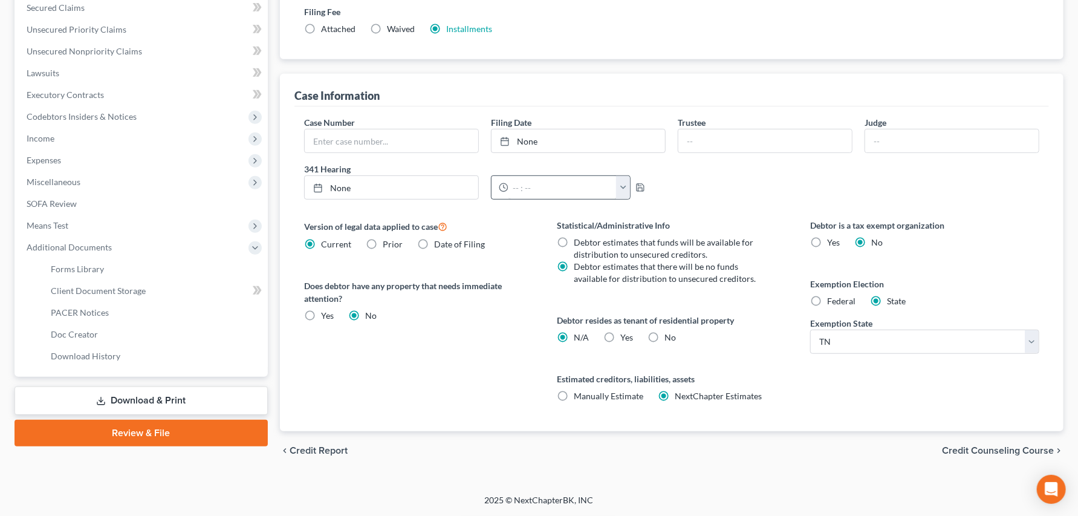
scroll to position [535, 0]
click at [128, 285] on span "Client Document Storage" at bounding box center [98, 290] width 95 height 10
select select "0"
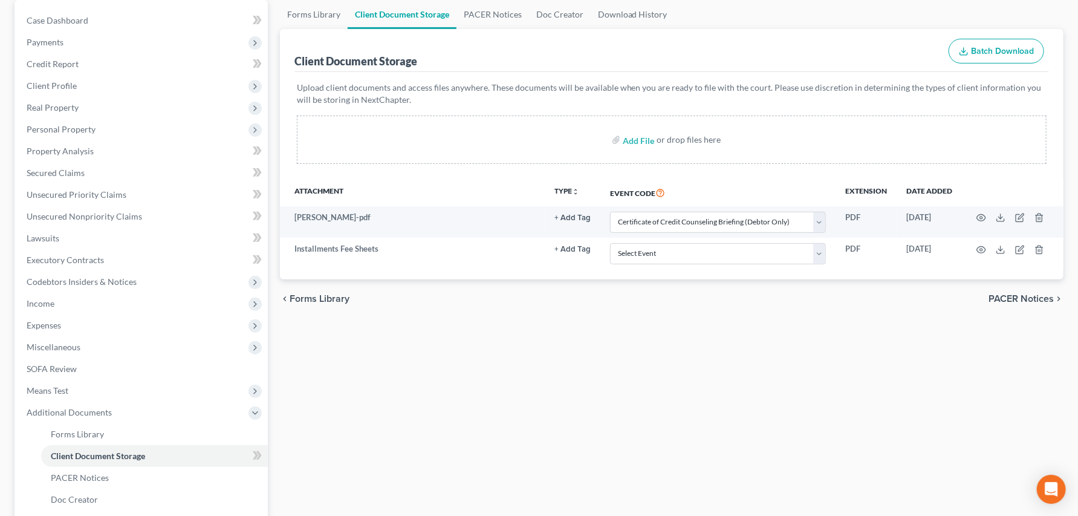
scroll to position [201, 0]
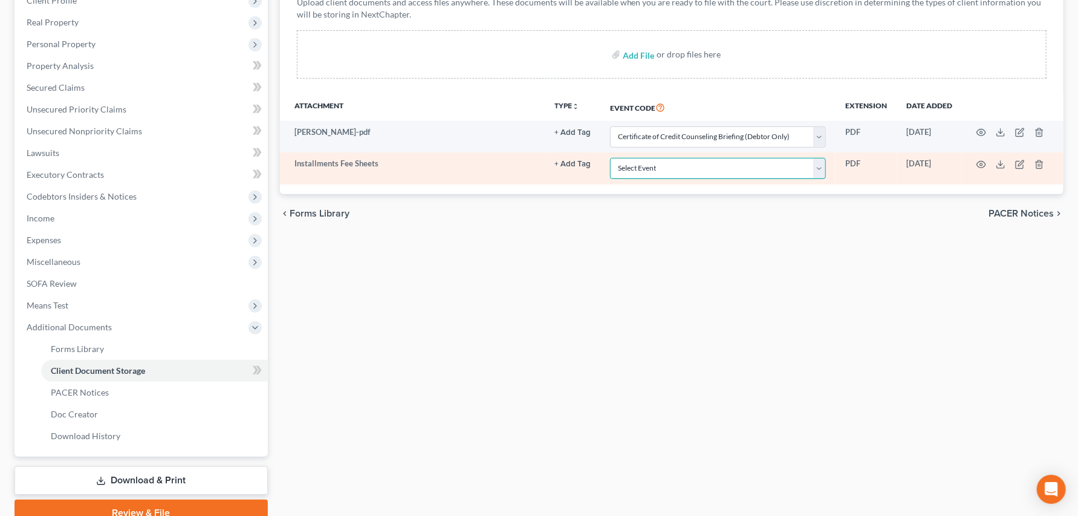
click at [768, 179] on select "Select Event Certificate of Credit Counseling Briefing (Debtor Only) Certificat…" at bounding box center [718, 168] width 216 height 21
select select "8"
click at [610, 179] on select "Select Event Certificate of Credit Counseling Briefing (Debtor Only) Certificat…" at bounding box center [718, 168] width 216 height 21
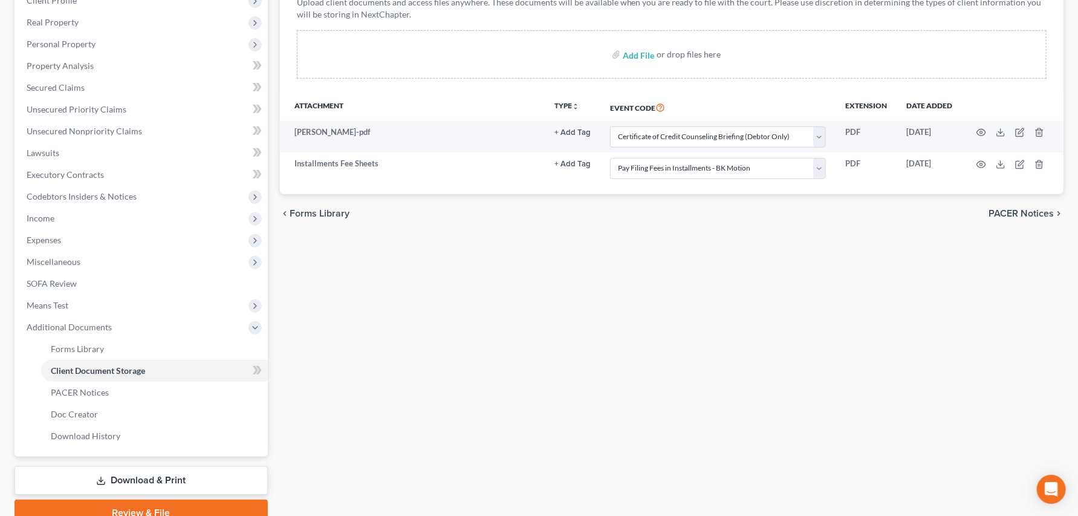
click at [483, 390] on div "Forms Library Client Document Storage PACER Notices Doc Creator Download Histor…" at bounding box center [671, 220] width 795 height 611
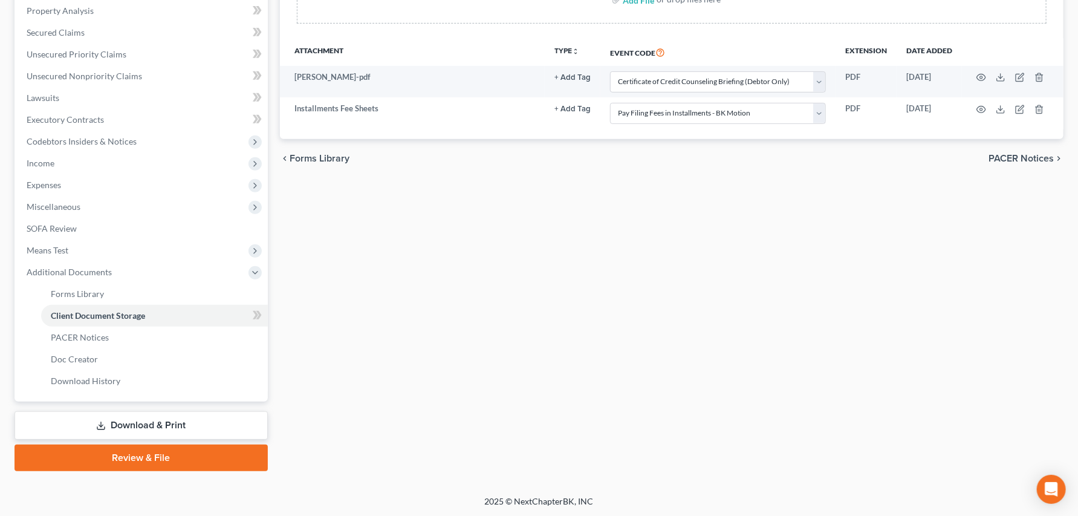
scroll to position [403, 0]
click at [133, 470] on link "Review & File" at bounding box center [141, 456] width 253 height 27
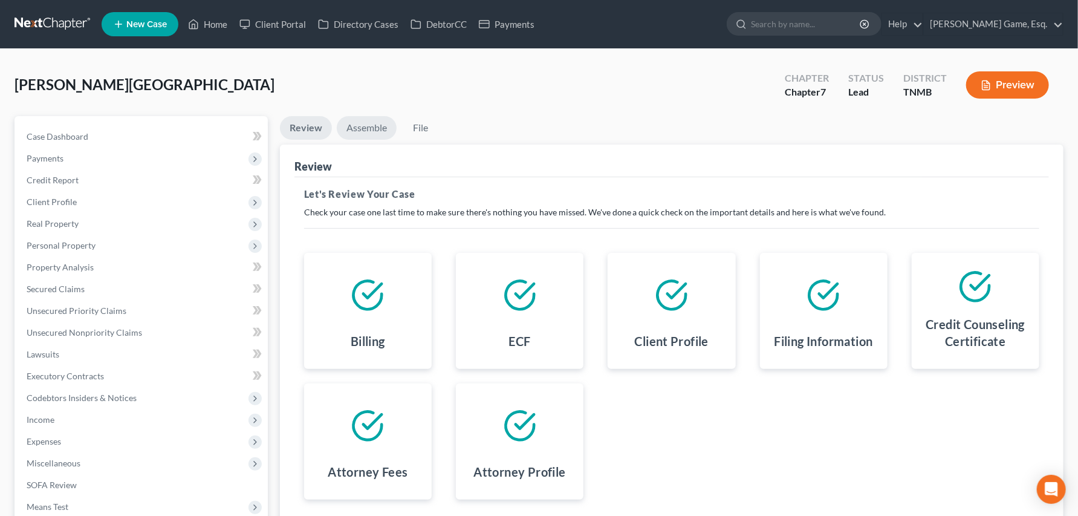
click at [391, 140] on link "Assemble" at bounding box center [367, 128] width 60 height 24
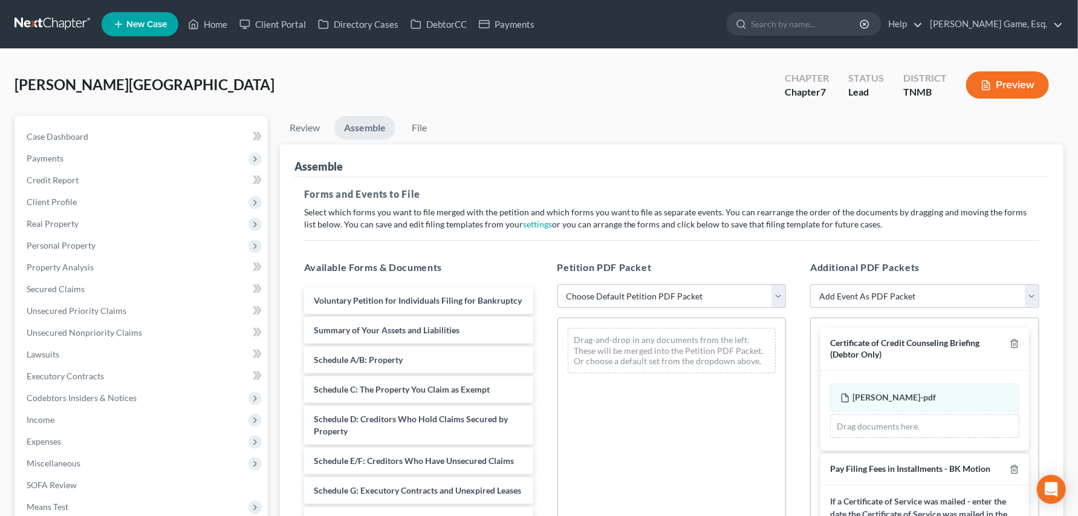
click at [772, 308] on select "Choose Default Petition PDF Packet Emergency Filing (Voluntary Petition and Cre…" at bounding box center [671, 296] width 229 height 24
select select "1"
click at [559, 308] on select "Choose Default Petition PDF Packet Emergency Filing (Voluntary Petition and Cre…" at bounding box center [671, 296] width 229 height 24
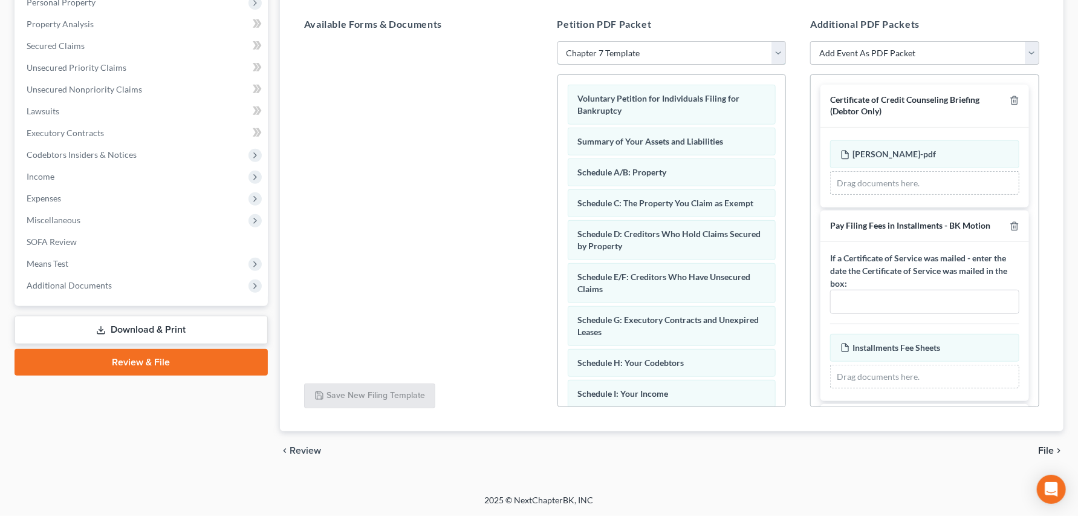
scroll to position [134, 0]
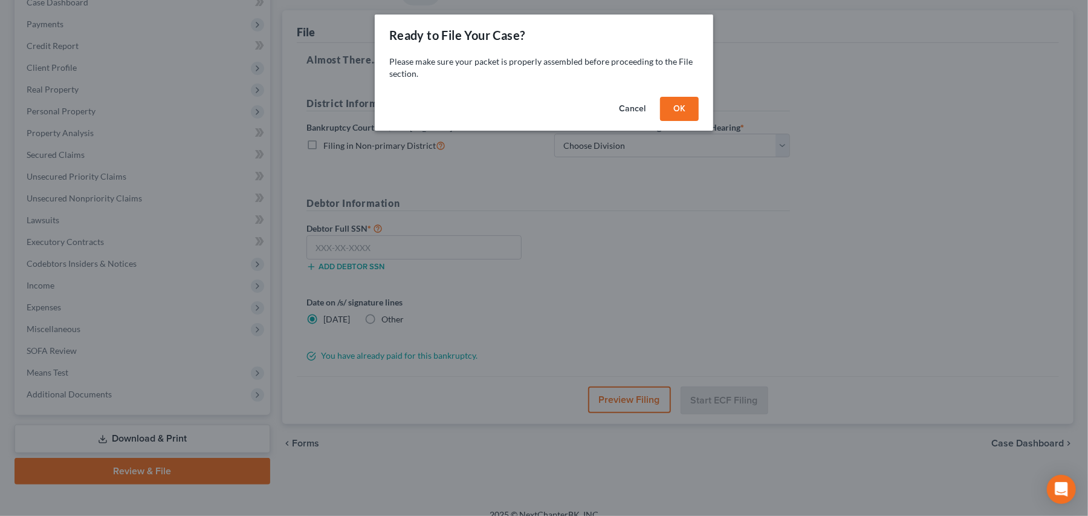
click at [699, 121] on button "OK" at bounding box center [679, 109] width 39 height 24
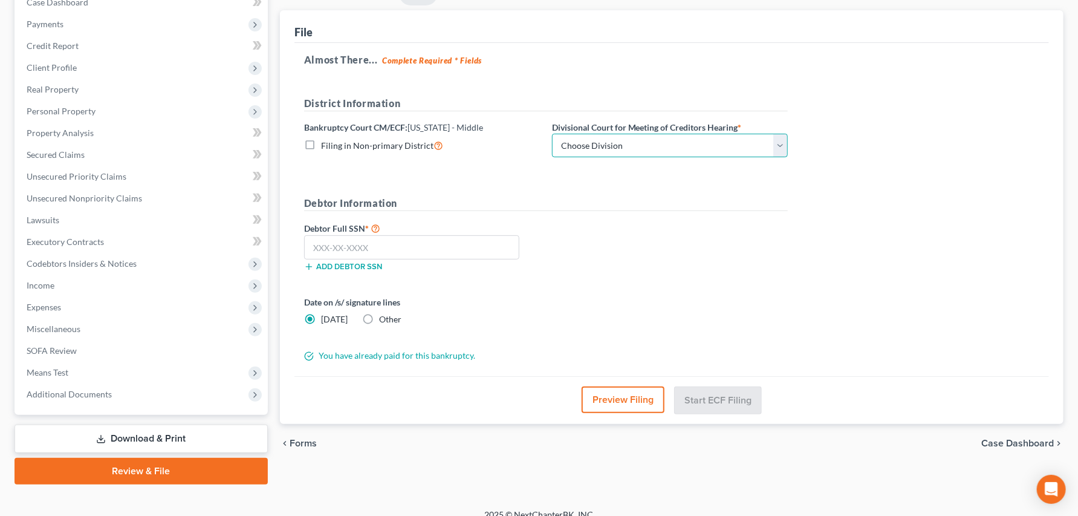
click at [788, 158] on select "Choose Division Columbia Cookeville Nashville" at bounding box center [670, 146] width 236 height 24
select select "2"
click at [619, 158] on select "Choose Division Columbia Cookeville Nashville" at bounding box center [670, 146] width 236 height 24
click at [336, 259] on input "text" at bounding box center [411, 247] width 215 height 24
type input "290-64-1798"
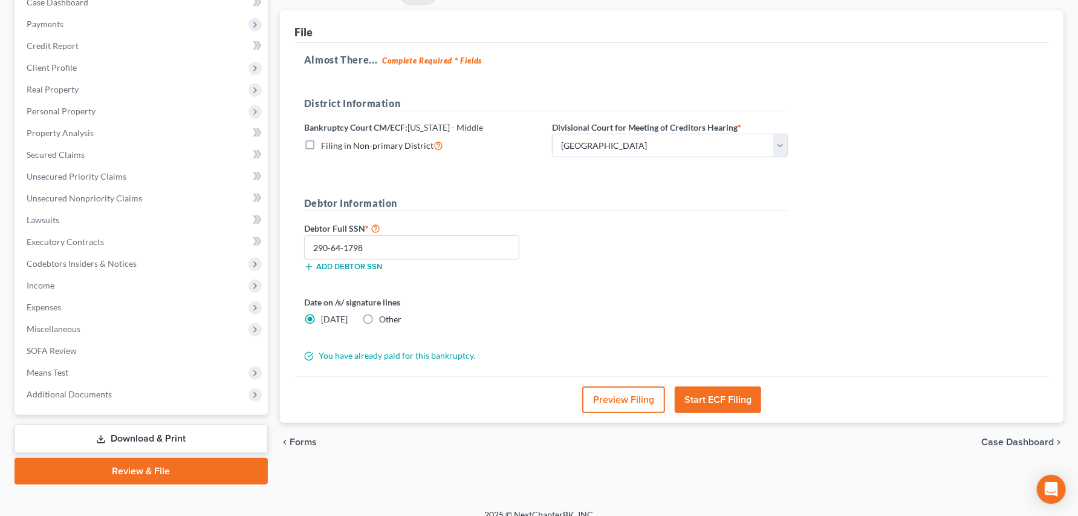
click at [537, 362] on form "District Information Bankruptcy Court CM/ECF: Tennessee - Middle Filing in Non-…" at bounding box center [546, 229] width 484 height 266
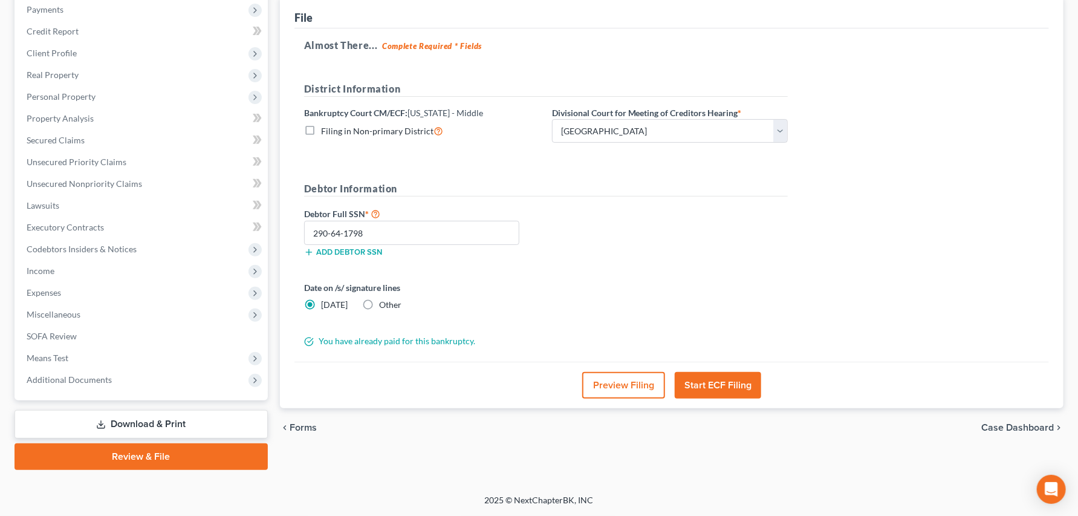
click at [713, 398] on button "Start ECF Filing" at bounding box center [717, 385] width 86 height 27
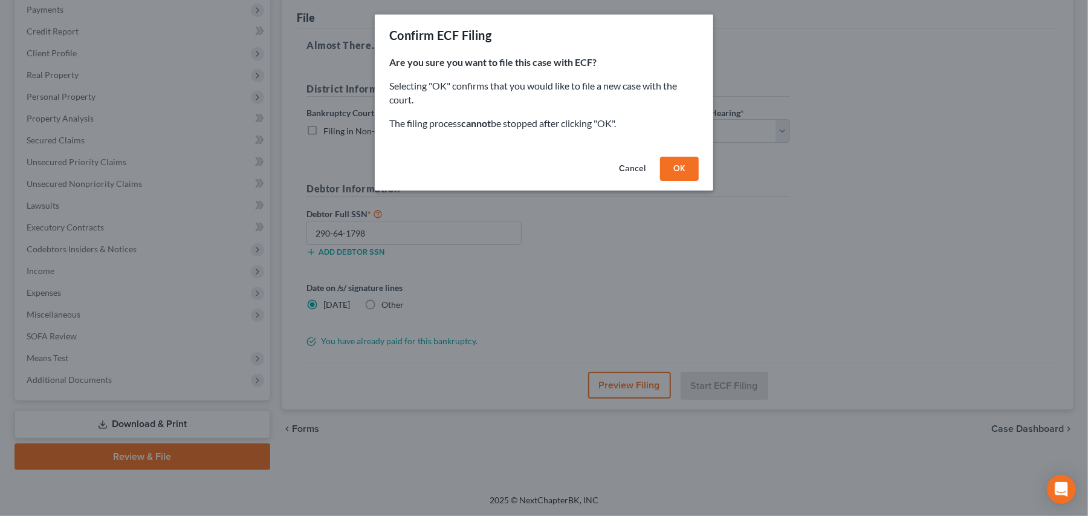
click at [699, 181] on button "OK" at bounding box center [679, 169] width 39 height 24
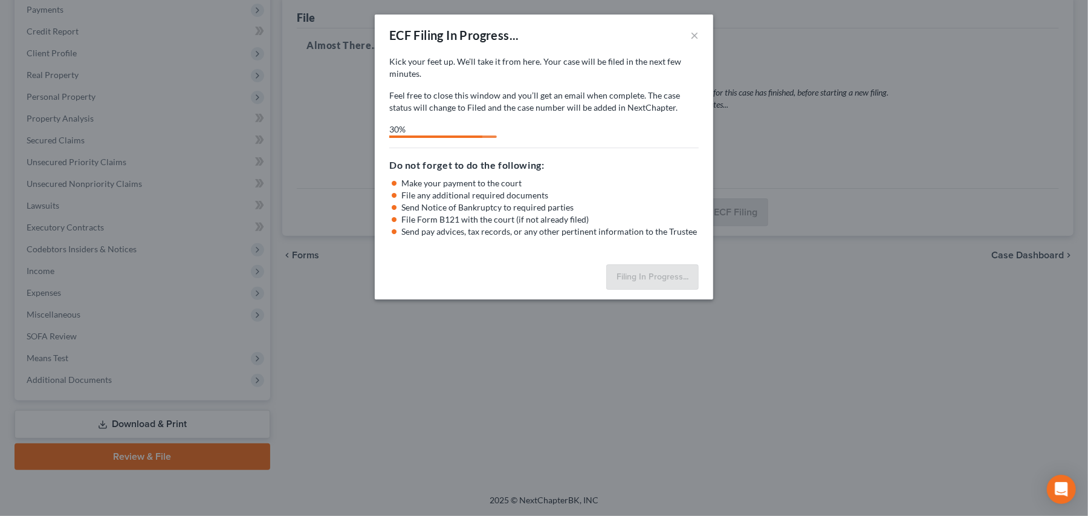
click at [629, 219] on div "Do not forget to do the following: Make your payment to the court File any addi…" at bounding box center [543, 192] width 309 height 90
click at [699, 42] on button "×" at bounding box center [694, 35] width 8 height 15
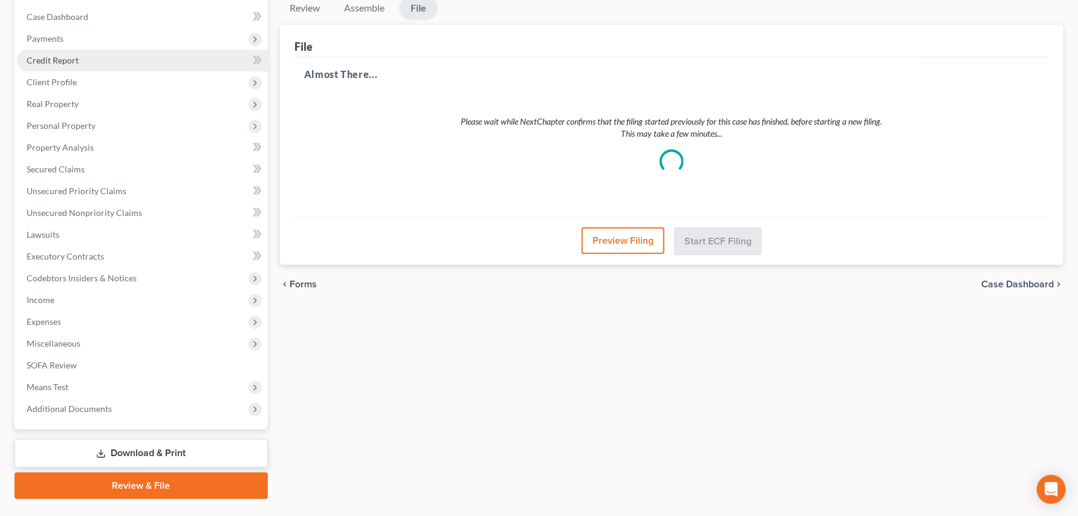
scroll to position [0, 0]
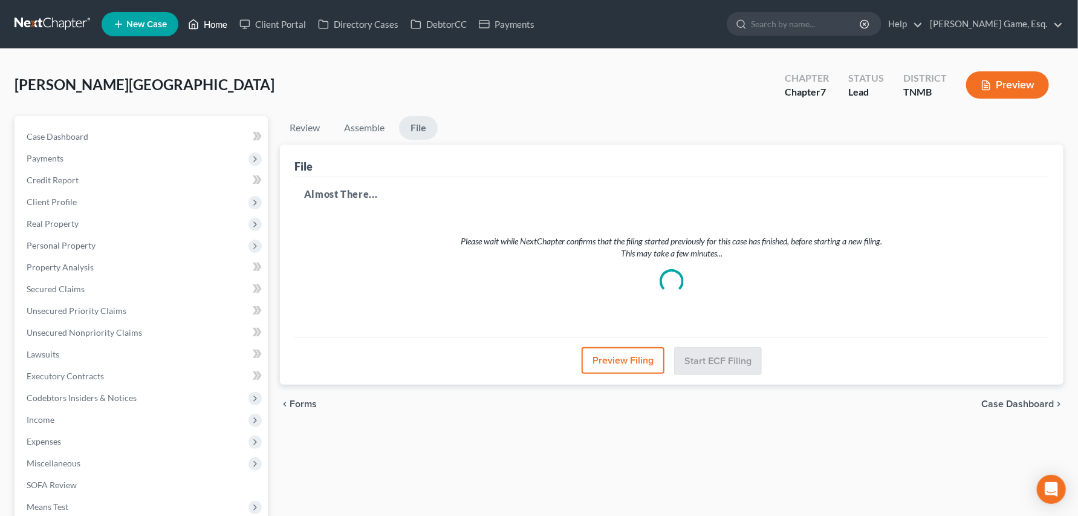
click at [233, 31] on link "Home" at bounding box center [207, 24] width 51 height 22
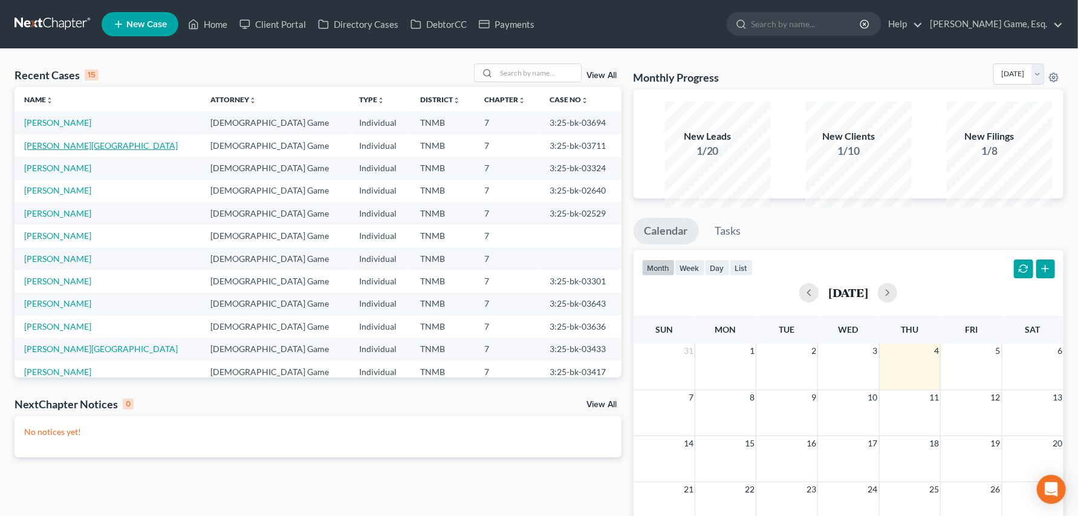
click at [105, 150] on link "[PERSON_NAME][GEOGRAPHIC_DATA]" at bounding box center [101, 145] width 154 height 10
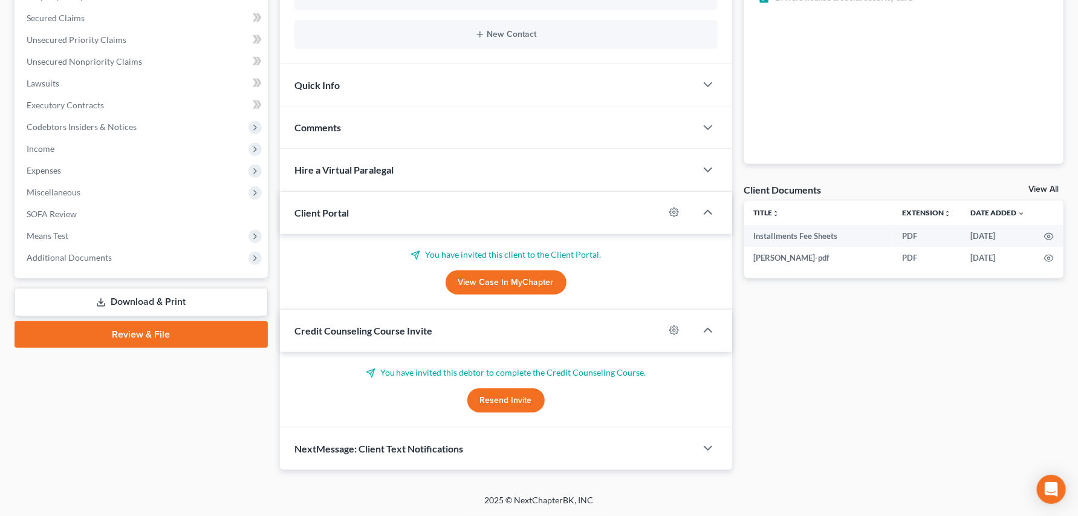
scroll to position [459, 0]
click at [88, 252] on span "Additional Documents" at bounding box center [69, 257] width 85 height 10
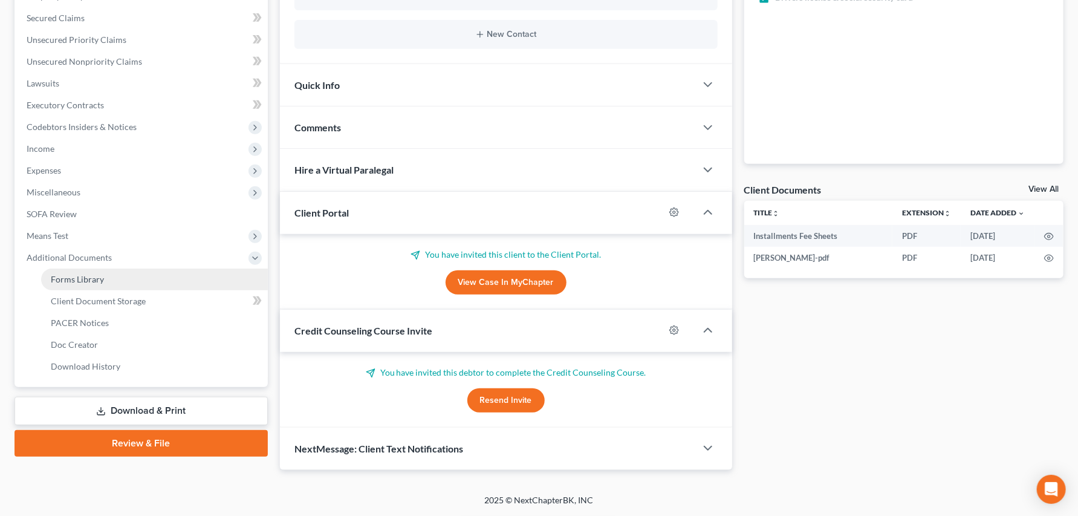
click at [104, 274] on span "Forms Library" at bounding box center [77, 279] width 53 height 10
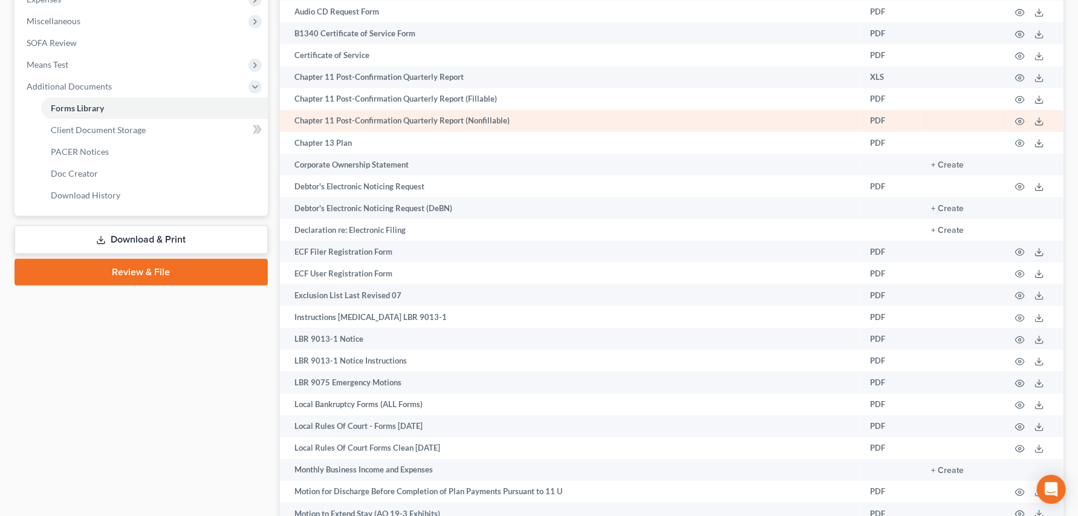
scroll to position [447, 0]
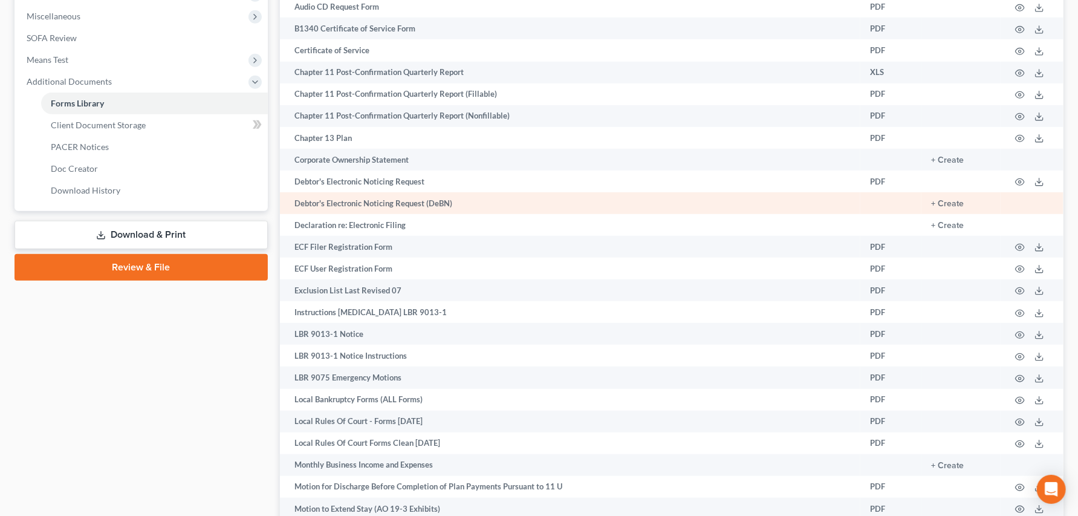
click at [405, 214] on td "Debtor's Electronic Noticing Request (DeBN)" at bounding box center [570, 203] width 580 height 22
click at [931, 208] on button "+ Create" at bounding box center [947, 203] width 33 height 8
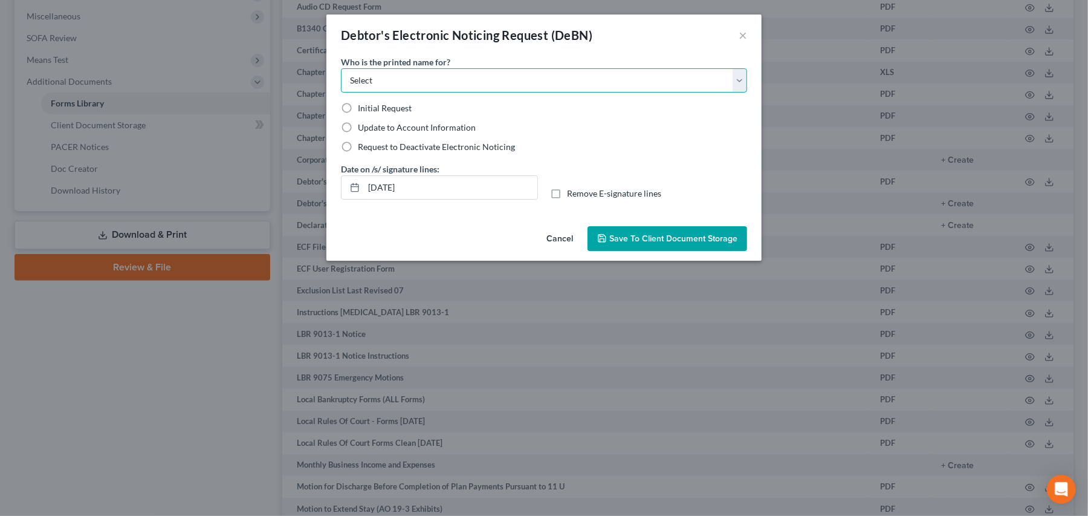
click at [747, 92] on select "Select Debtor Attorney" at bounding box center [544, 80] width 406 height 24
select select "0"
click at [341, 85] on select "Select Debtor Attorney" at bounding box center [544, 80] width 406 height 24
click at [358, 114] on label "Initial Request" at bounding box center [385, 108] width 54 height 12
click at [363, 110] on input "Initial Request" at bounding box center [367, 106] width 8 height 8
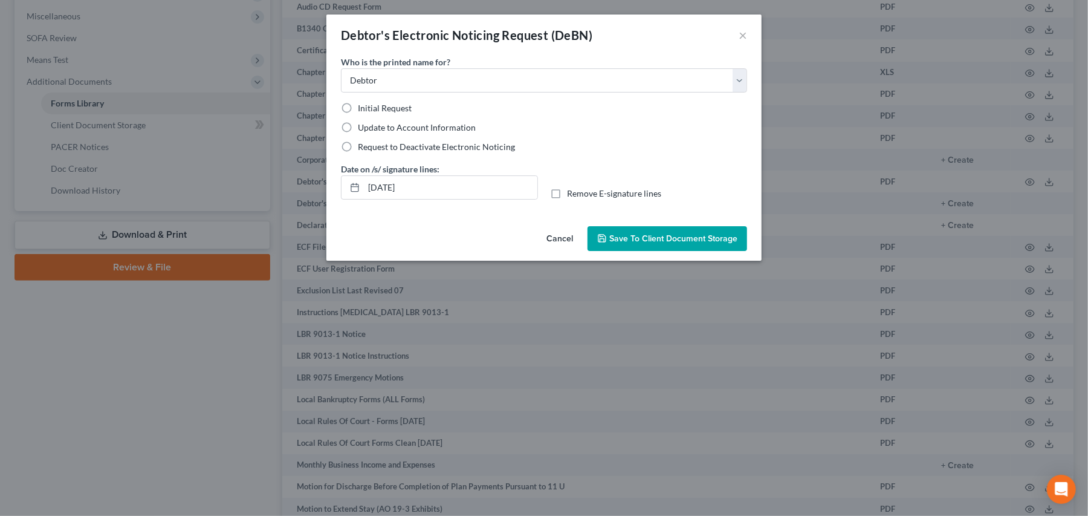
radio input "true"
click at [664, 244] on span "Save to Client Document Storage" at bounding box center [673, 238] width 128 height 10
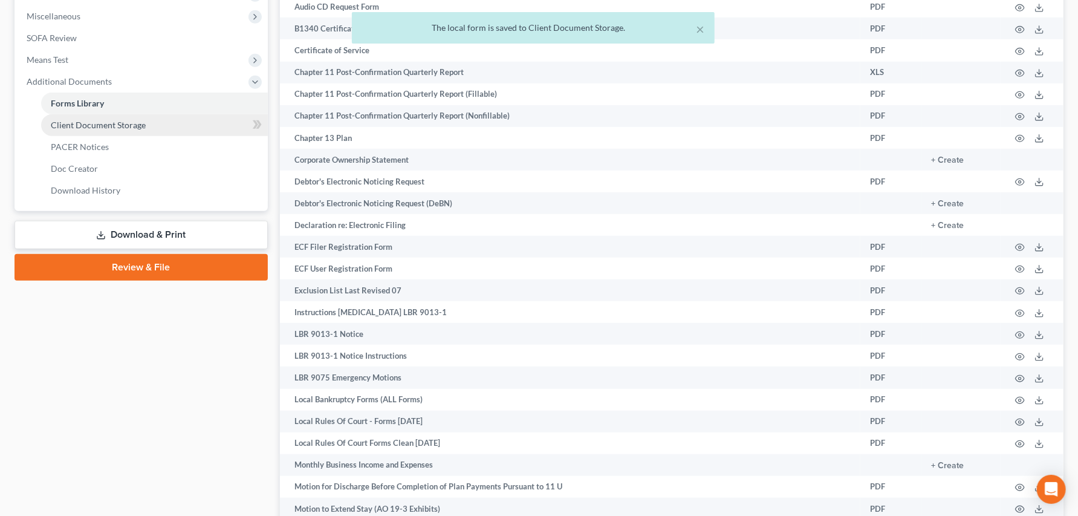
click at [138, 130] on span "Client Document Storage" at bounding box center [98, 125] width 95 height 10
select select "0"
select select "8"
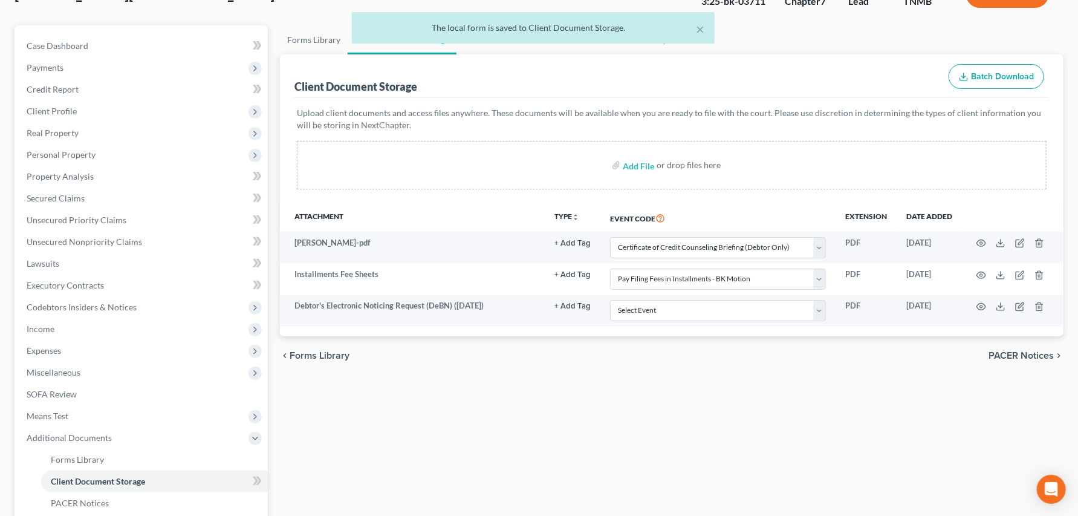
scroll to position [201, 0]
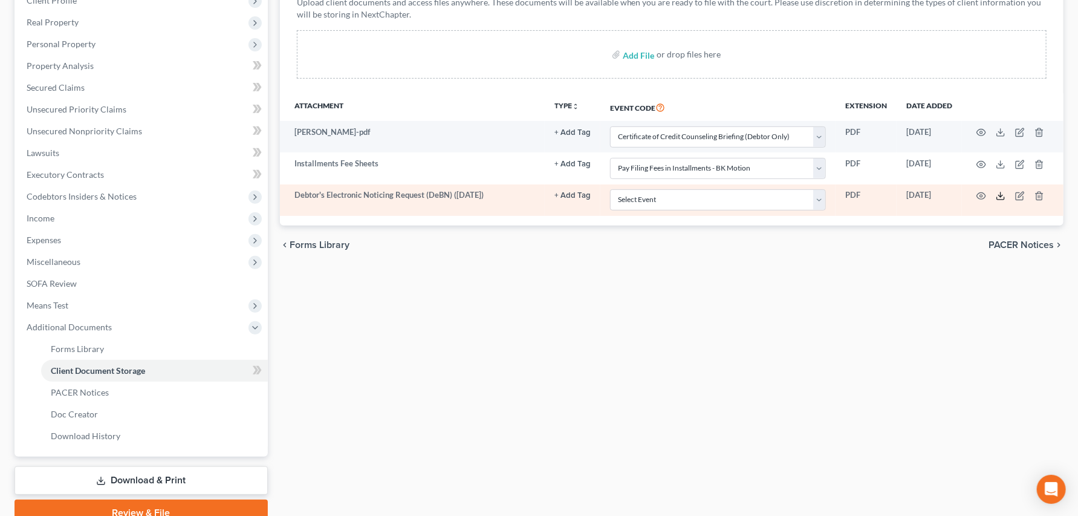
click at [995, 201] on icon at bounding box center [1000, 196] width 10 height 10
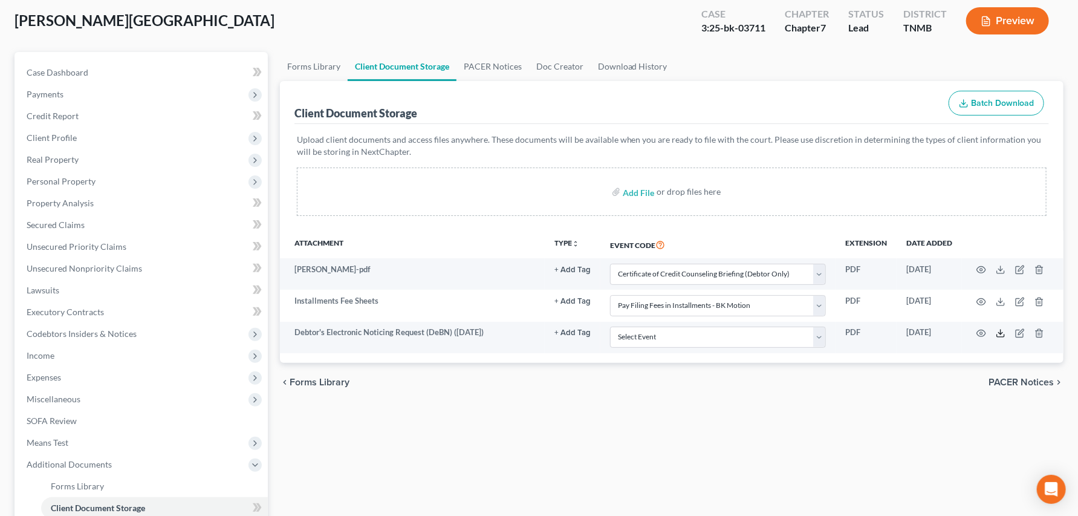
scroll to position [0, 0]
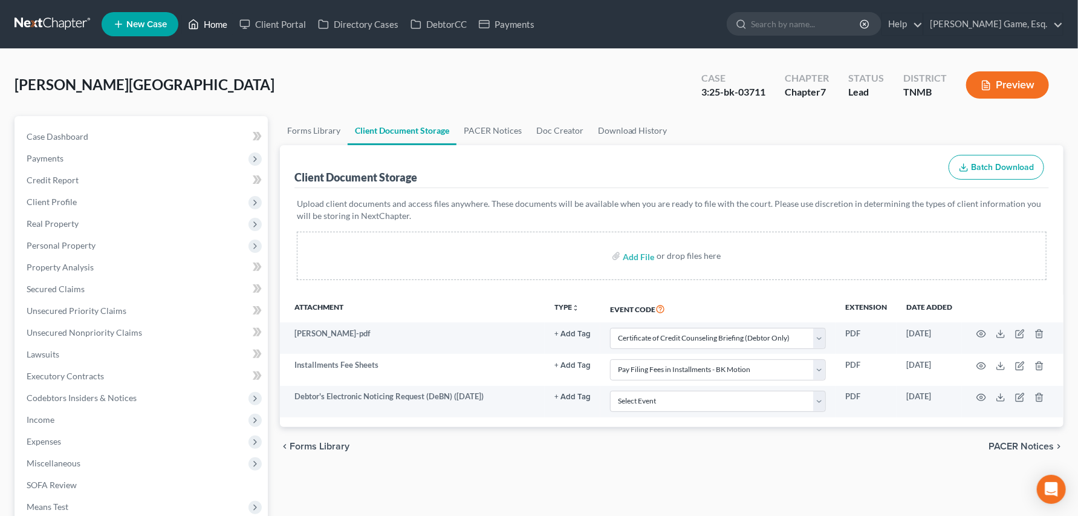
click at [233, 33] on link "Home" at bounding box center [207, 24] width 51 height 22
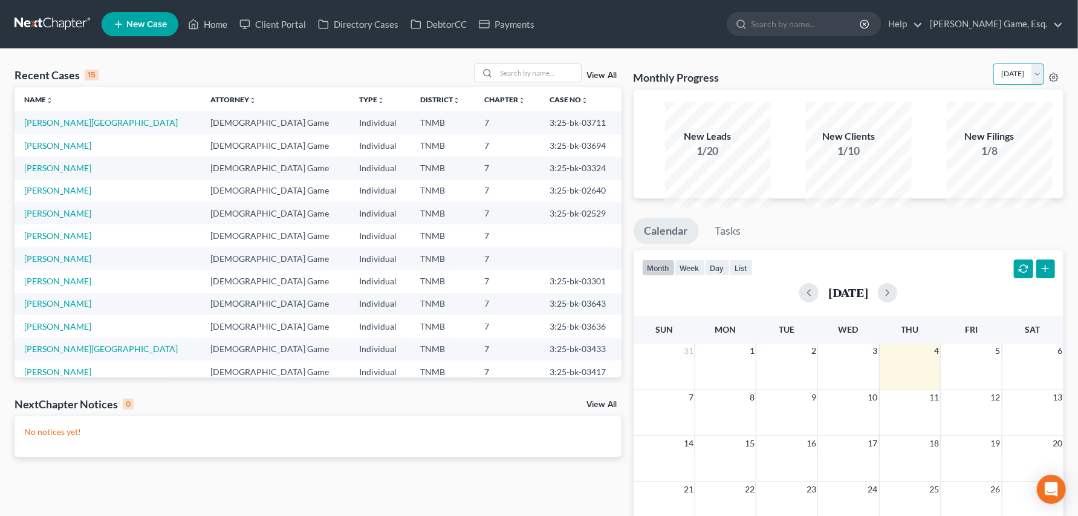
click at [1026, 85] on select "September 2025 August 2025 July 2025 June 2025 May 2025 April 2025 March 2025 F…" at bounding box center [1018, 73] width 51 height 21
click at [993, 79] on select "September 2025 August 2025 July 2025 June 2025 May 2025 April 2025 March 2025 F…" at bounding box center [1018, 73] width 51 height 21
click at [1033, 85] on select "September 2025 August 2025 July 2025 June 2025 May 2025 April 2025 March 2025 F…" at bounding box center [1018, 73] width 51 height 21
select select "0"
click at [993, 79] on select "September 2025 August 2025 July 2025 June 2025 May 2025 April 2025 March 2025 F…" at bounding box center [1018, 73] width 51 height 21
